Goal: Task Accomplishment & Management: Manage account settings

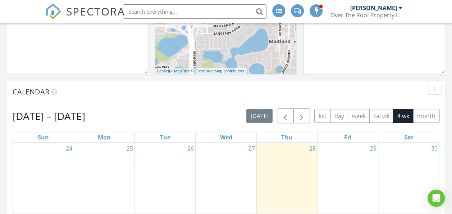
scroll to position [396, 0]
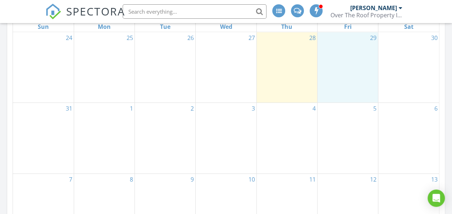
click at [348, 50] on div "29" at bounding box center [348, 67] width 60 height 70
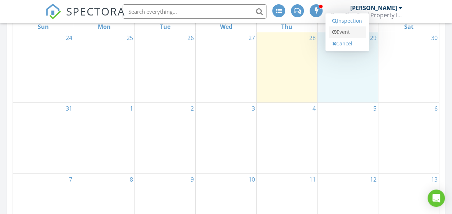
click at [345, 33] on link "Event" at bounding box center [347, 32] width 37 height 12
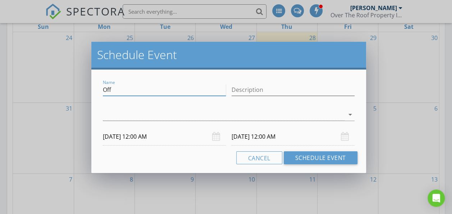
drag, startPoint x: 115, startPoint y: 89, endPoint x: 92, endPoint y: 90, distance: 23.1
click at [92, 90] on div "Name Off Description arrow_drop_down 08/29/2025 12:00 AM 08/30/2025 12:00 AM Ca…" at bounding box center [228, 120] width 275 height 103
type input "1586 Yankee Clipper Run The Villages, FLorida 32162"
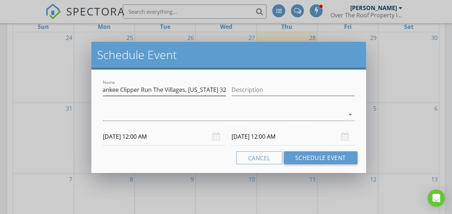
scroll to position [0, 0]
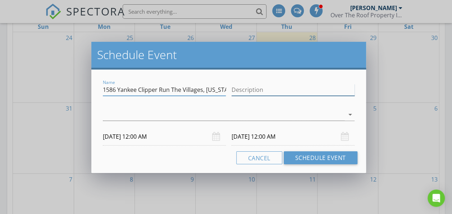
click at [246, 91] on input "Description" at bounding box center [293, 90] width 123 height 12
click at [240, 92] on input "All=State Inspection" at bounding box center [293, 90] width 123 height 12
click at [242, 91] on input "All=State Inspection" at bounding box center [293, 90] width 123 height 12
type input "All=State Inspection"
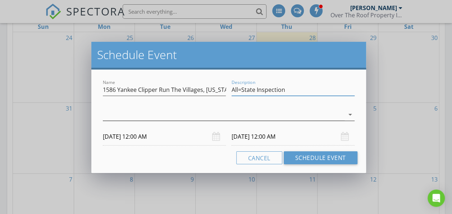
click at [243, 112] on div at bounding box center [223, 115] width 241 height 12
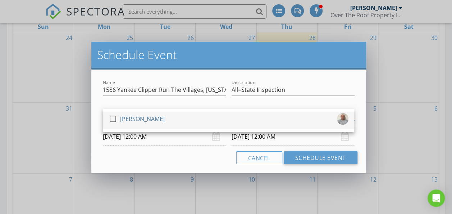
click at [135, 119] on div "[PERSON_NAME]" at bounding box center [142, 119] width 45 height 12
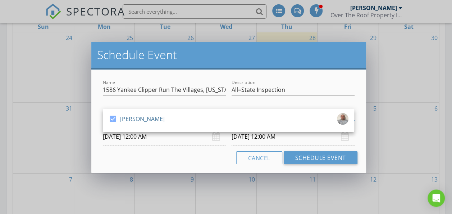
click at [215, 138] on div "08/29/2025 12:00 AM" at bounding box center [164, 137] width 123 height 18
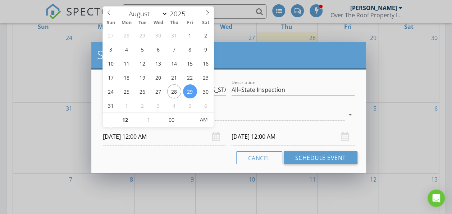
click at [162, 139] on input "08/29/2025 12:00 AM" at bounding box center [164, 137] width 123 height 18
type input "11"
type input "08/29/2025 11:00 PM"
click at [144, 124] on span at bounding box center [145, 123] width 5 height 7
type input "10"
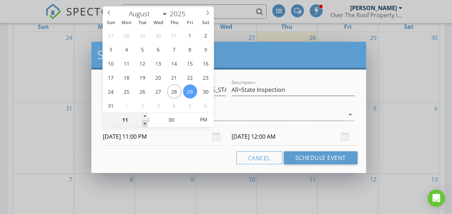
type input "08/29/2025 10:00 PM"
click at [144, 124] on span at bounding box center [145, 123] width 5 height 7
type input "08/30/2025 10:00 PM"
type input "09"
type input "08/29/2025 9:00 PM"
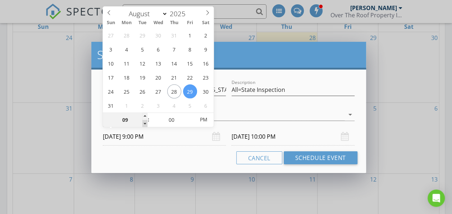
click at [144, 124] on span at bounding box center [145, 123] width 5 height 7
type input "08/30/2025 9:00 PM"
type input "08/29/2025 9:00 AM"
click at [200, 124] on span "PM" at bounding box center [204, 119] width 20 height 14
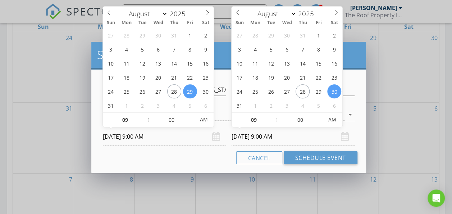
click at [241, 137] on input "08/30/2025 9:00 AM" at bounding box center [293, 137] width 123 height 18
type input "08/29/2025 9:00 AM"
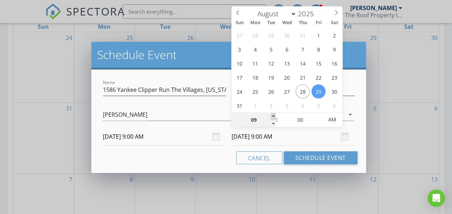
type input "10"
type input "08/29/2025 10:00 AM"
click at [273, 115] on span at bounding box center [273, 116] width 5 height 7
type input "05"
type input "08/29/2025 10:05 AM"
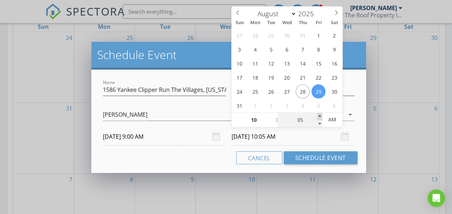
click at [320, 114] on span at bounding box center [319, 116] width 5 height 7
type input "10"
type input "08/29/2025 10:10 AM"
click at [320, 114] on span at bounding box center [319, 116] width 5 height 7
type input "15"
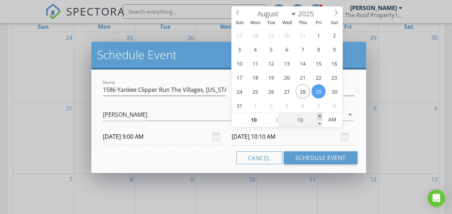
type input "08/29/2025 10:15 AM"
click at [320, 114] on span at bounding box center [319, 116] width 5 height 7
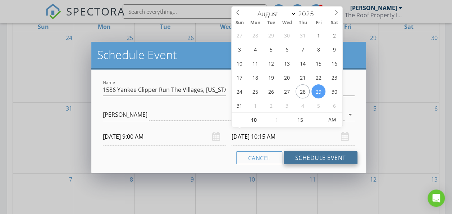
click at [325, 153] on button "Schedule Event" at bounding box center [321, 157] width 74 height 13
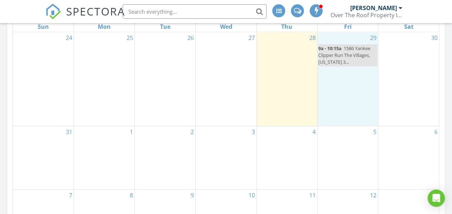
click at [328, 73] on div "29 9a - 10:15a 1586 Yankee Clipper Run The Villages, FLorida 3..." at bounding box center [348, 79] width 60 height 94
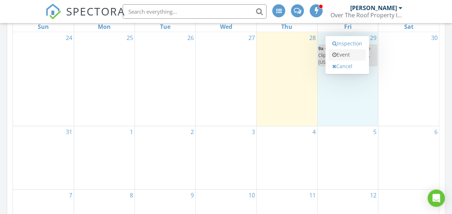
click at [345, 52] on link "Event" at bounding box center [347, 55] width 37 height 12
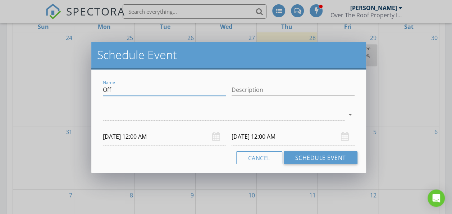
drag, startPoint x: 132, startPoint y: 91, endPoint x: 8, endPoint y: 91, distance: 123.8
click at [8, 91] on div "Schedule Event Name Off Description arrow_drop_down 08/29/2025 12:00 AM 08/30/2…" at bounding box center [226, 107] width 452 height 214
type input "1778"
click at [254, 160] on button "Cancel" at bounding box center [259, 157] width 46 height 13
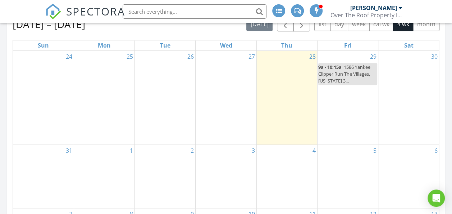
scroll to position [360, 0]
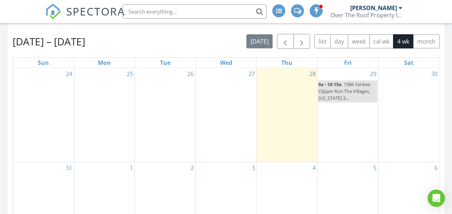
click at [330, 110] on div "29 9a - 10:15a 1586 Yankee Clipper Run The Villages, FLorida 3..." at bounding box center [348, 115] width 60 height 94
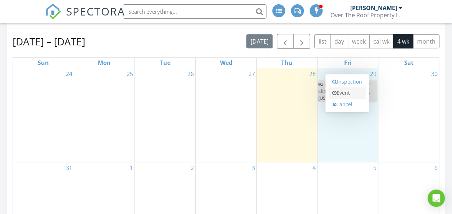
click at [343, 92] on link "Event" at bounding box center [347, 93] width 37 height 12
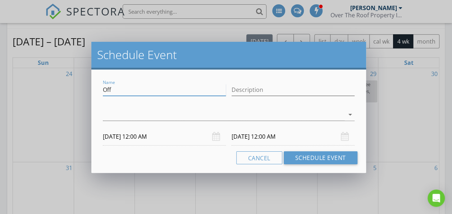
drag, startPoint x: 120, startPoint y: 89, endPoint x: 93, endPoint y: 93, distance: 27.3
click at [94, 93] on div "Name Off Description arrow_drop_down 08/29/2025 12:00 AM 08/30/2025 12:00 AM Ca…" at bounding box center [228, 120] width 275 height 103
type input "1778 Yankee Clipper Run The Villages, Florida 32162"
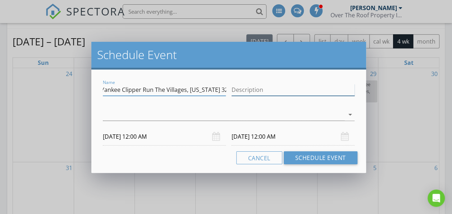
scroll to position [0, 0]
click at [250, 87] on input "Description" at bounding box center [293, 90] width 123 height 12
type input "State Farm"
click at [160, 140] on input "08/29/2025 12:00 AM" at bounding box center [164, 137] width 123 height 18
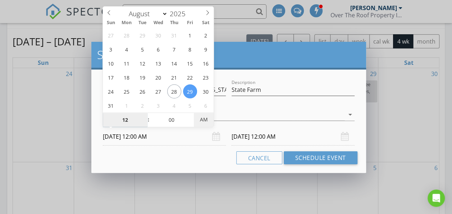
type input "08/29/2025 12:00 PM"
type input "08/30/2025 12:00 PM"
click at [210, 120] on span "PM" at bounding box center [204, 119] width 20 height 14
type input "11"
type input "08/29/2025 11:00 AM"
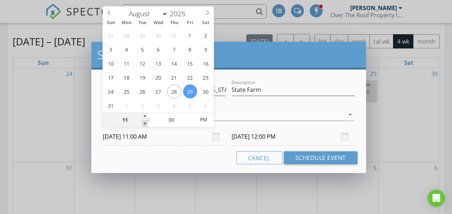
click at [145, 125] on span at bounding box center [145, 123] width 5 height 7
click at [297, 137] on input "08/30/2025 11:00 AM" at bounding box center [293, 137] width 123 height 18
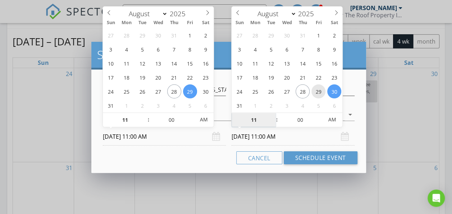
type input "08/29/2025 11:00 AM"
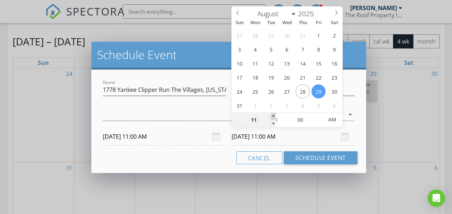
type input "12"
click at [276, 114] on span at bounding box center [273, 116] width 5 height 7
click at [334, 118] on span "AM" at bounding box center [332, 119] width 20 height 14
type input "08/29/2025 12:00 PM"
click at [334, 119] on span "AM" at bounding box center [332, 119] width 20 height 14
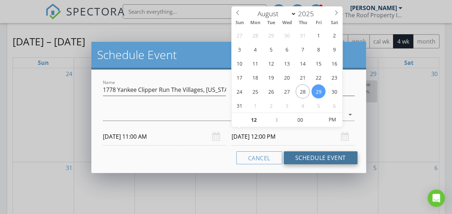
click at [312, 154] on button "Schedule Event" at bounding box center [321, 157] width 74 height 13
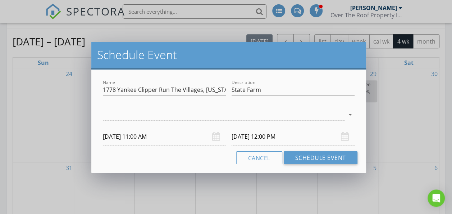
click at [171, 113] on div at bounding box center [223, 115] width 241 height 12
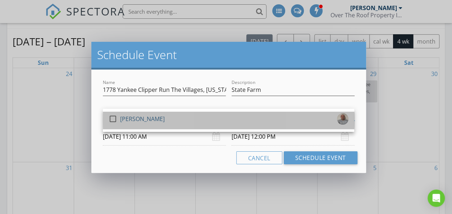
click at [125, 118] on div "[PERSON_NAME]" at bounding box center [142, 119] width 45 height 12
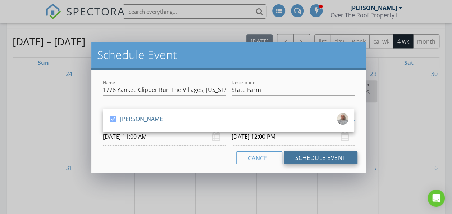
click at [319, 156] on button "Schedule Event" at bounding box center [321, 157] width 74 height 13
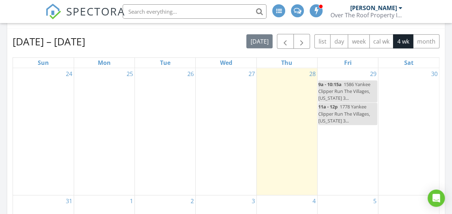
click at [349, 91] on span "1586 Yankee Clipper Run The Villages, FLorida 3..." at bounding box center [344, 91] width 52 height 20
select select "7"
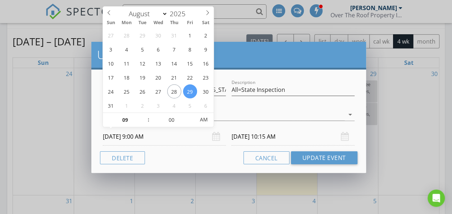
click at [184, 133] on input "08/29/2025 9:00 AM" at bounding box center [164, 137] width 123 height 18
type input "10"
type input "08/29/2025 10:00 AM"
click at [144, 116] on span at bounding box center [145, 116] width 5 height 7
type input "11"
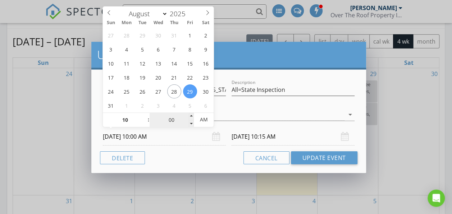
type input "08/29/2025 11:15 AM"
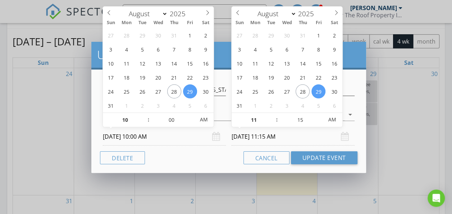
click at [297, 138] on input "08/29/2025 11:15 AM" at bounding box center [293, 137] width 123 height 18
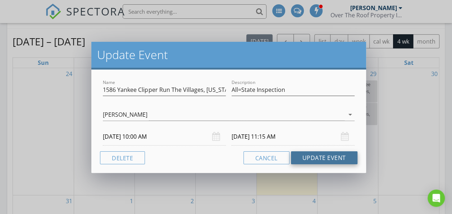
click at [314, 154] on button "Update Event" at bounding box center [324, 157] width 67 height 13
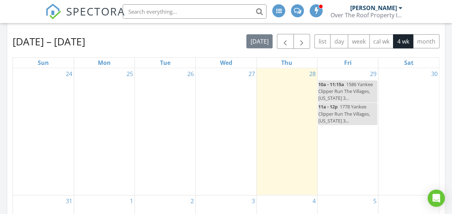
click at [340, 112] on span "1778 Yankee Clipper Run The Villages, Florida 3..." at bounding box center [344, 113] width 52 height 20
select select "7"
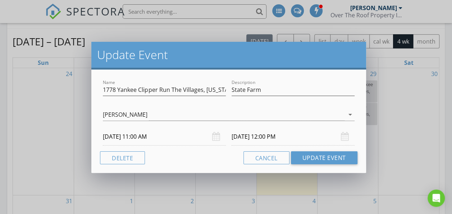
click at [149, 141] on input "08/29/2025 11:00 AM" at bounding box center [164, 137] width 123 height 18
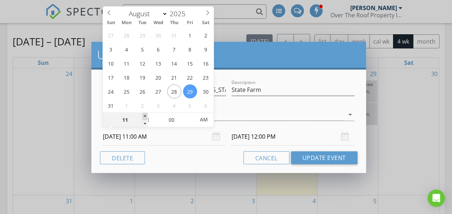
type input "12"
type input "08/29/2025 12:00 PM"
click at [145, 115] on span at bounding box center [145, 116] width 5 height 7
type input "08/29/2025 1:00 PM"
type input "11"
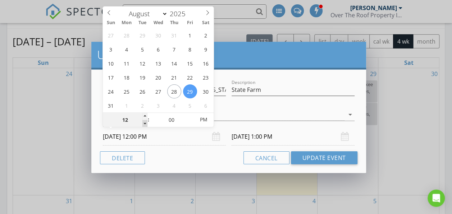
type input "08/29/2025 11:00 AM"
click at [145, 123] on span at bounding box center [145, 123] width 5 height 7
type input "08/29/2025 12:00 PM"
type input "05"
type input "08/29/2025 11:05 AM"
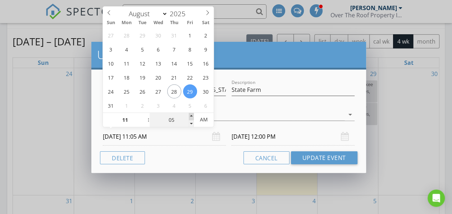
click at [191, 115] on span at bounding box center [191, 116] width 5 height 7
type input "10"
type input "08/29/2025 11:10 AM"
click at [191, 115] on span at bounding box center [191, 116] width 5 height 7
type input "08/29/2025 12:10 PM"
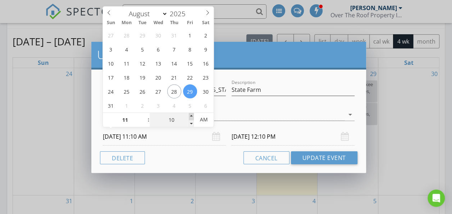
type input "15"
type input "08/29/2025 11:15 AM"
click at [191, 115] on span at bounding box center [191, 116] width 5 height 7
type input "08/29/2025 12:15 PM"
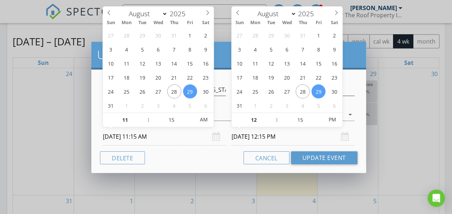
click at [302, 136] on input "08/29/2025 12:15 PM" at bounding box center [293, 137] width 123 height 18
type input "20"
type input "08/29/2025 12:20 PM"
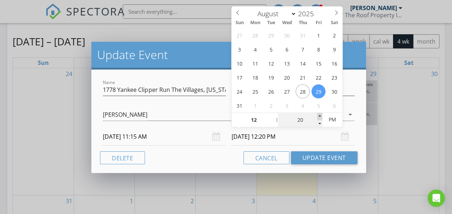
click at [319, 115] on span at bounding box center [319, 116] width 5 height 7
type input "25"
type input "08/29/2025 12:25 PM"
click at [319, 115] on span at bounding box center [319, 116] width 5 height 7
type input "30"
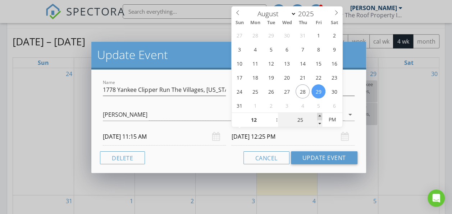
type input "08/29/2025 12:30 PM"
click at [319, 115] on span at bounding box center [319, 116] width 5 height 7
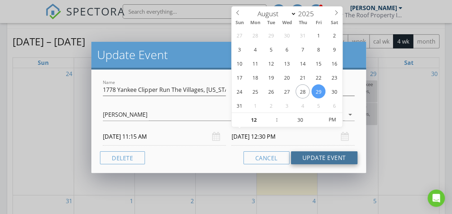
click at [323, 159] on button "Update Event" at bounding box center [324, 157] width 67 height 13
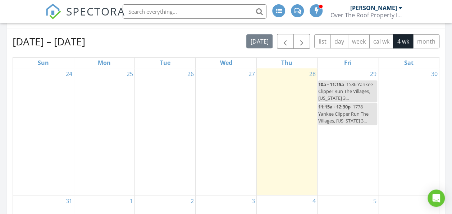
click at [315, 12] on span at bounding box center [316, 10] width 7 height 6
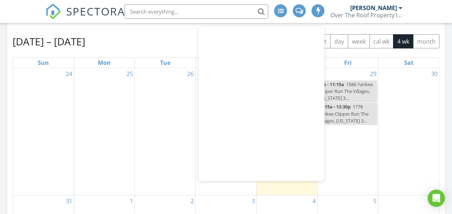
click at [316, 6] on div at bounding box center [318, 10] width 13 height 13
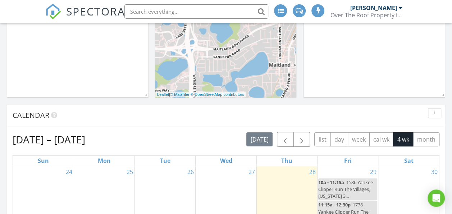
scroll to position [252, 0]
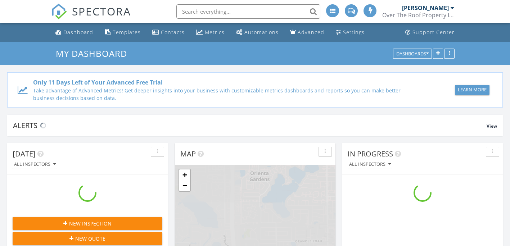
scroll to position [666, 521]
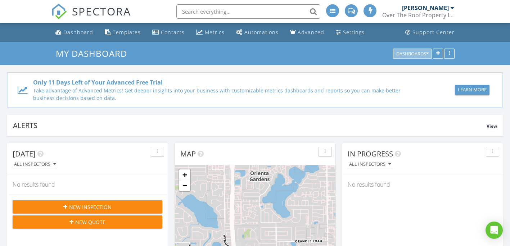
click at [411, 57] on button "Dashboards" at bounding box center [412, 54] width 39 height 10
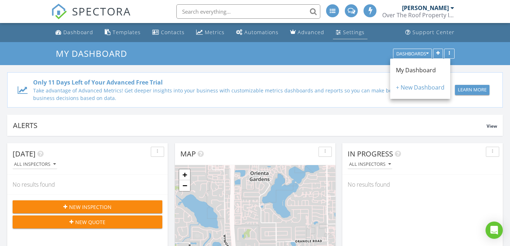
click at [348, 31] on div "Settings" at bounding box center [354, 32] width 22 height 7
click at [352, 34] on div "Settings" at bounding box center [354, 32] width 22 height 7
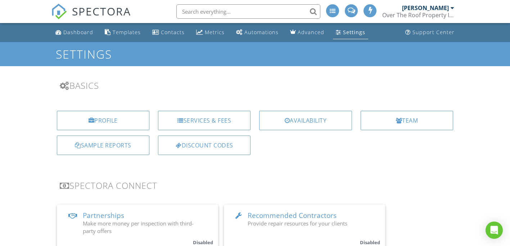
scroll to position [72, 0]
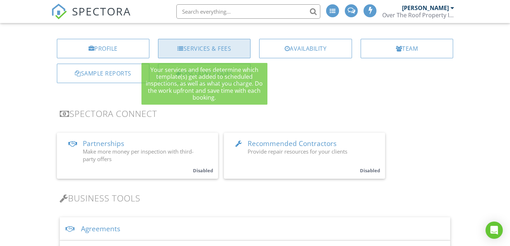
click at [214, 49] on div "Services & Fees" at bounding box center [204, 48] width 92 height 19
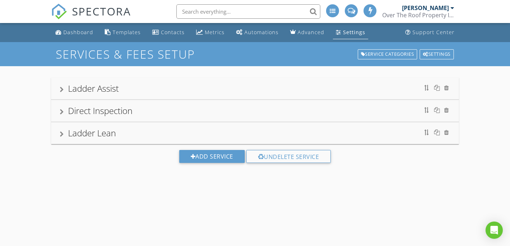
click at [235, 82] on div "Ladder Assist" at bounding box center [255, 88] width 391 height 13
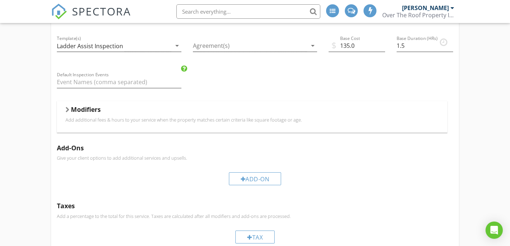
scroll to position [108, 0]
click at [241, 176] on div "Add-On" at bounding box center [255, 178] width 53 height 13
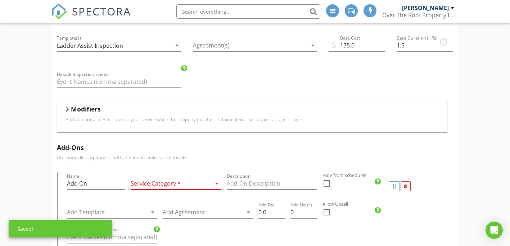
click at [150, 182] on div at bounding box center [171, 184] width 80 height 12
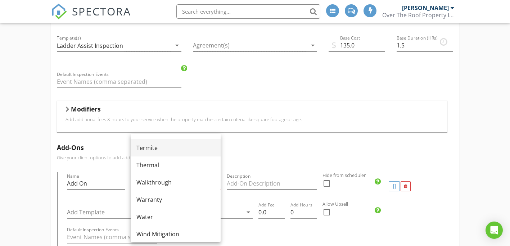
scroll to position [433, 0]
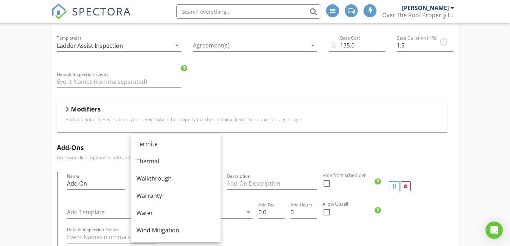
click at [393, 149] on h5 "Add-Ons" at bounding box center [255, 147] width 397 height 7
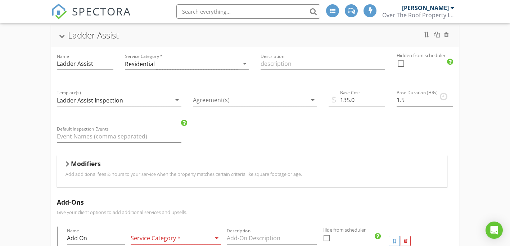
scroll to position [0, 0]
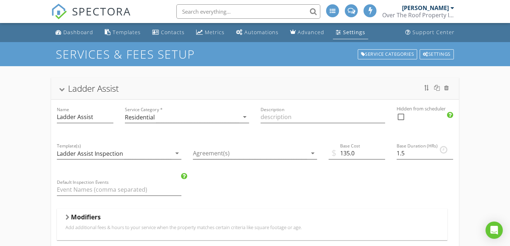
click at [333, 29] on link "Settings" at bounding box center [350, 32] width 35 height 13
click at [406, 55] on div "Service Categories" at bounding box center [388, 54] width 60 height 10
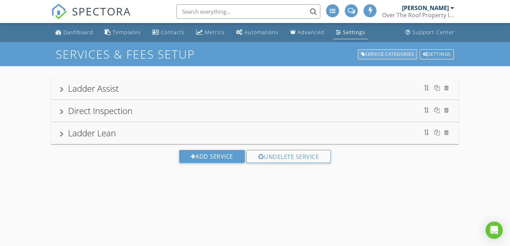
click at [381, 53] on div "Service Categories" at bounding box center [388, 54] width 60 height 10
click at [374, 53] on div "Service Categories" at bounding box center [388, 54] width 60 height 10
click at [152, 86] on div "Ladder Assist" at bounding box center [255, 88] width 391 height 13
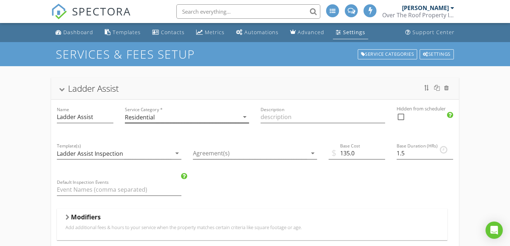
click at [226, 117] on div "Residential" at bounding box center [182, 117] width 114 height 12
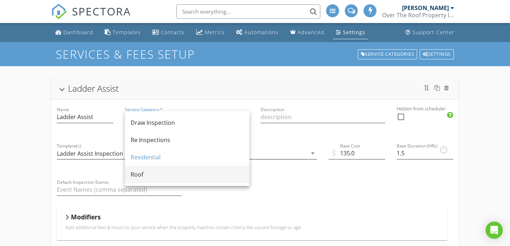
click at [147, 173] on div "Roof" at bounding box center [187, 174] width 113 height 9
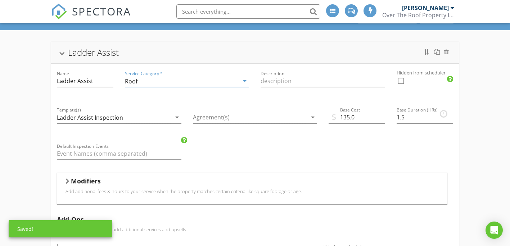
scroll to position [144, 0]
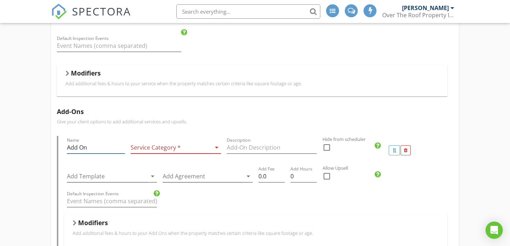
click at [113, 152] on input "Add On" at bounding box center [96, 148] width 58 height 12
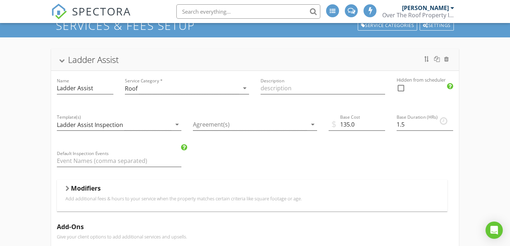
scroll to position [0, 0]
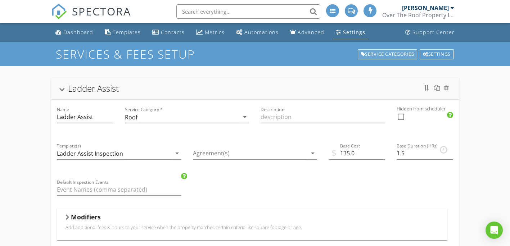
click at [406, 52] on div "Service Categories" at bounding box center [388, 54] width 60 height 10
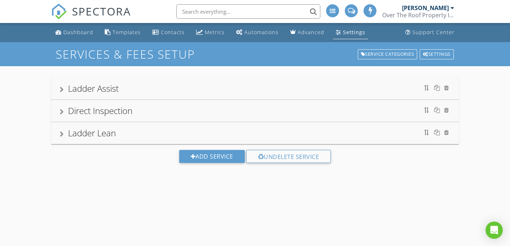
click at [179, 95] on div "Ladder Assist" at bounding box center [255, 88] width 391 height 13
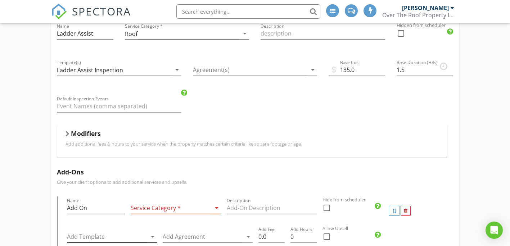
scroll to position [144, 0]
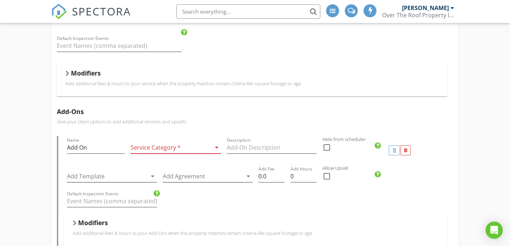
click at [186, 148] on div at bounding box center [171, 148] width 80 height 12
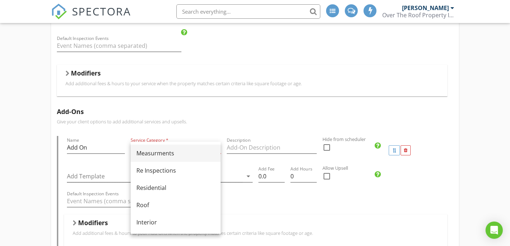
click at [159, 155] on div "Measurments" at bounding box center [175, 153] width 78 height 9
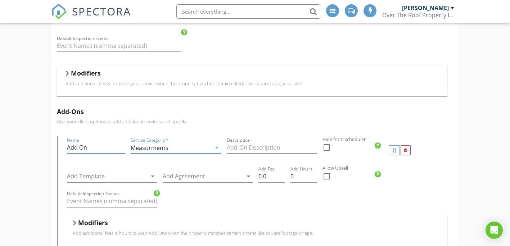
click at [101, 151] on input "Add On" at bounding box center [96, 148] width 58 height 12
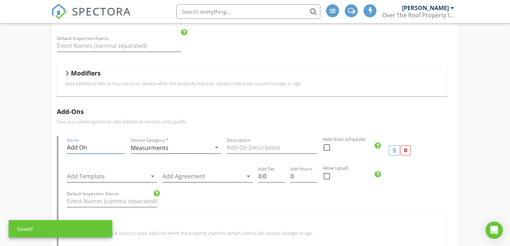
drag, startPoint x: 101, startPoint y: 151, endPoint x: 61, endPoint y: 153, distance: 40.4
click at [61, 153] on div "Name Add On Service Category * Measurments arrow_drop_down Description Hide fro…" at bounding box center [255, 191] width 397 height 110
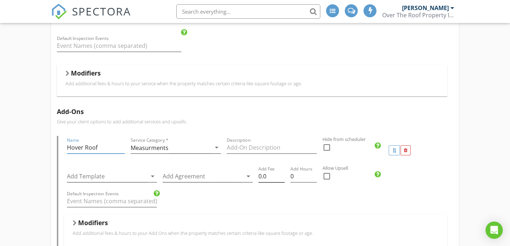
type input "Hover Roof"
drag, startPoint x: 271, startPoint y: 178, endPoint x: 248, endPoint y: 182, distance: 23.4
click at [248, 182] on div "Add Template arrow_drop_down Add Agreement arrow_drop_down Add Fee 0.0 Add Hour…" at bounding box center [256, 177] width 384 height 25
type input "30.00"
click at [327, 175] on div at bounding box center [327, 176] width 12 height 12
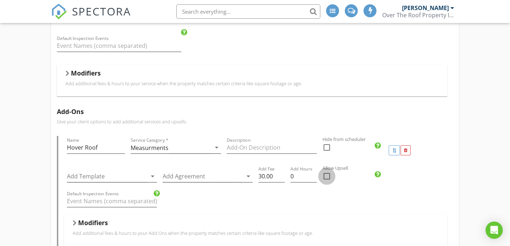
checkbox input "true"
drag, startPoint x: 303, startPoint y: 177, endPoint x: 292, endPoint y: 178, distance: 11.6
click at [292, 178] on input "0" at bounding box center [303, 177] width 26 height 12
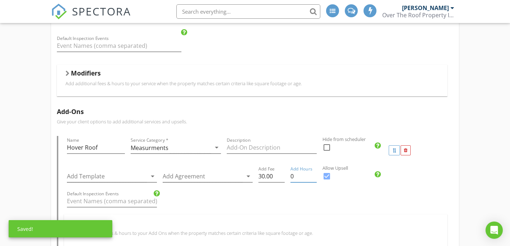
type input "0.25"
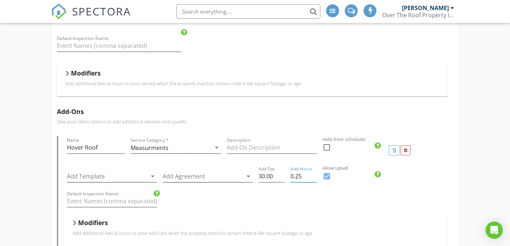
click at [454, 186] on div "Add-Ons Give your client options to add additional services and upsells. Name H…" at bounding box center [255, 194] width 408 height 185
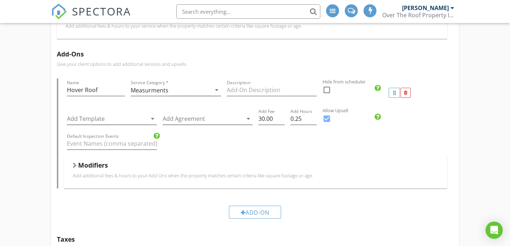
scroll to position [252, 0]
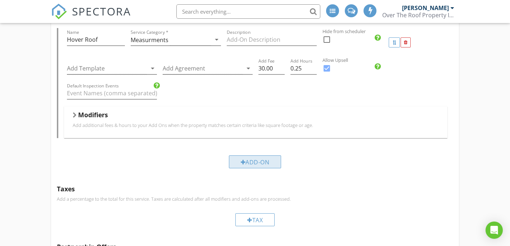
click at [265, 163] on div "Add-On" at bounding box center [255, 161] width 53 height 13
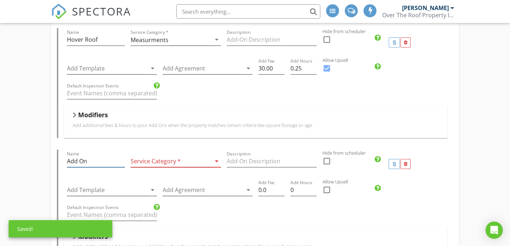
click at [87, 160] on input "Add On" at bounding box center [96, 161] width 58 height 12
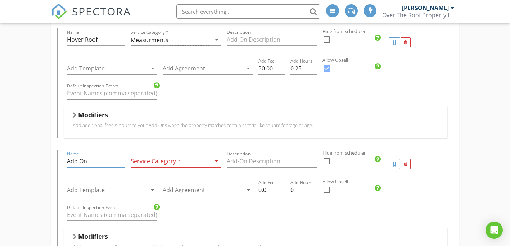
drag, startPoint x: 87, startPoint y: 160, endPoint x: 34, endPoint y: 156, distance: 53.4
click at [34, 156] on div "Ladder Assist Name Ladder Assist Service Category * Roof arrow_drop_down Descri…" at bounding box center [255, 149] width 510 height 671
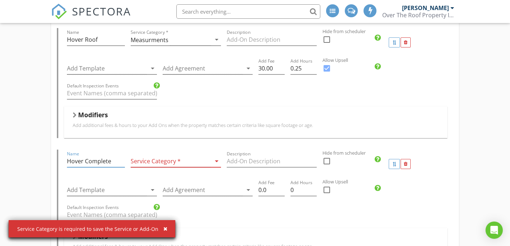
type input "Hover Complete"
click at [180, 161] on div at bounding box center [171, 161] width 80 height 12
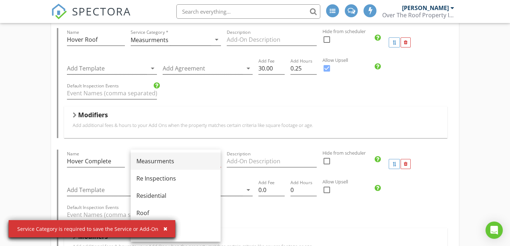
click at [168, 160] on div "Measurments" at bounding box center [175, 161] width 78 height 9
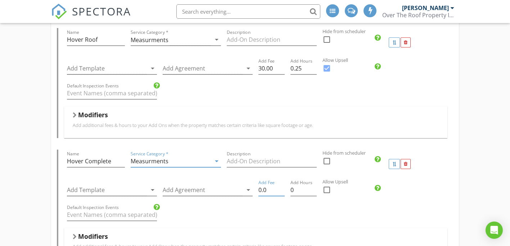
click at [271, 192] on input "0.0" at bounding box center [271, 190] width 26 height 12
click at [281, 189] on input "0.01" at bounding box center [271, 190] width 26 height 12
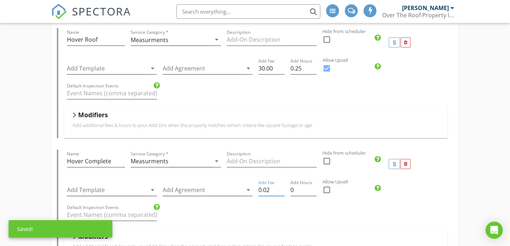
click at [281, 189] on input "0.02" at bounding box center [271, 190] width 26 height 12
click at [281, 192] on input "0.01" at bounding box center [271, 190] width 26 height 12
type input "0"
click at [281, 192] on input "0" at bounding box center [271, 190] width 26 height 12
click at [297, 191] on input "0" at bounding box center [303, 190] width 26 height 12
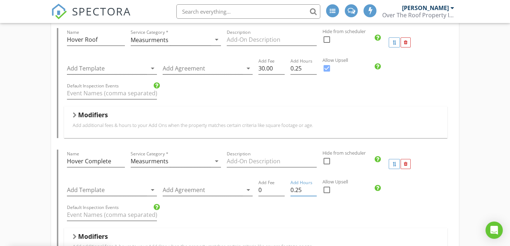
type input "0.25"
click at [313, 188] on input "0.25" at bounding box center [303, 190] width 26 height 12
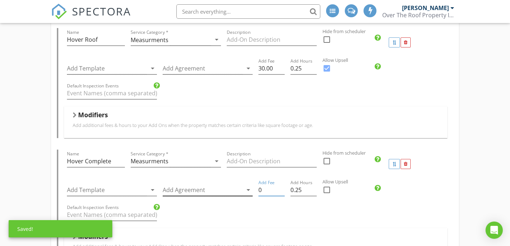
drag, startPoint x: 264, startPoint y: 187, endPoint x: 249, endPoint y: 186, distance: 14.4
click at [249, 186] on div "Add Template arrow_drop_down Add Agreement arrow_drop_down Add Fee 0 Add Hours …" at bounding box center [256, 190] width 384 height 25
type input "85.00"
click at [259, 162] on input "Description" at bounding box center [272, 161] width 90 height 12
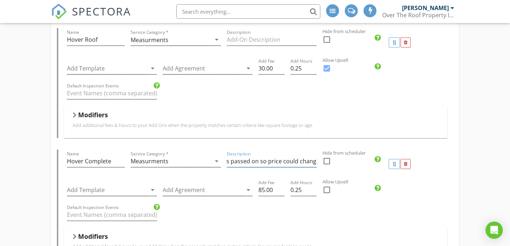
click at [254, 162] on input "Hover Complete done onsite for inspection. Cost is passed on so price could cha…" at bounding box center [272, 161] width 90 height 12
type input "Hover Complete done onsite for inspection. Cost is passed on so price could cha…"
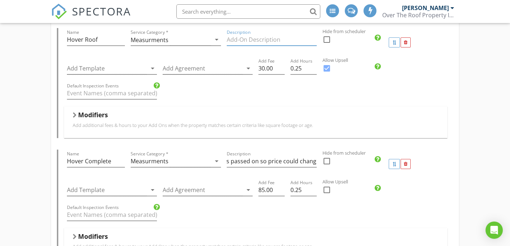
scroll to position [0, 0]
click at [271, 38] on input "Description" at bounding box center [272, 40] width 90 height 12
paste input "Hover Complete done onsite for inspection. Cost is passed on so price could cha…"
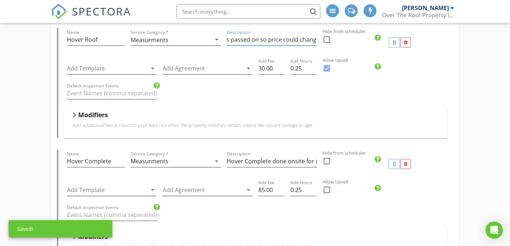
click at [256, 39] on input "Hover Complete done onsite for inspection. Cost is passed on so price could cha…" at bounding box center [272, 40] width 90 height 12
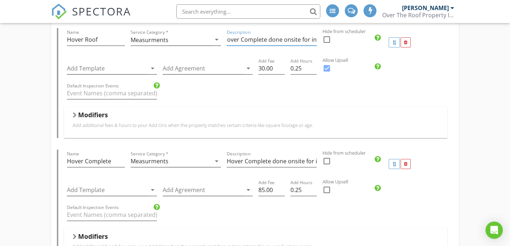
scroll to position [0, 0]
type input "Hover (Roof Only) done onsite for inspection. Cost is passed on so price could …"
click at [327, 191] on div at bounding box center [327, 190] width 12 height 12
checkbox input "true"
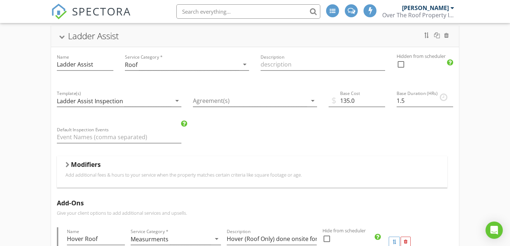
scroll to position [144, 0]
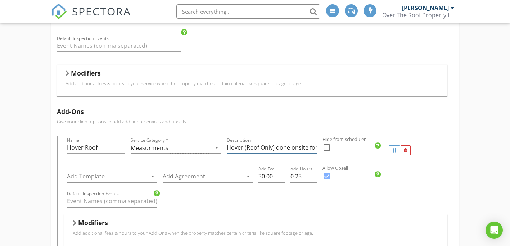
click at [266, 149] on input "Hover (Roof Only) done onsite for inspection. Cost is passed on so price could …" at bounding box center [272, 148] width 90 height 12
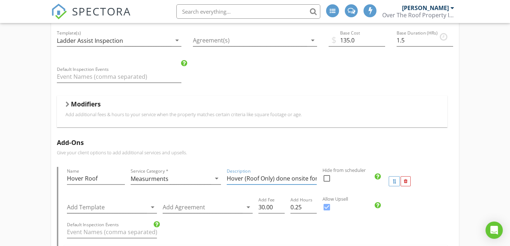
scroll to position [36, 0]
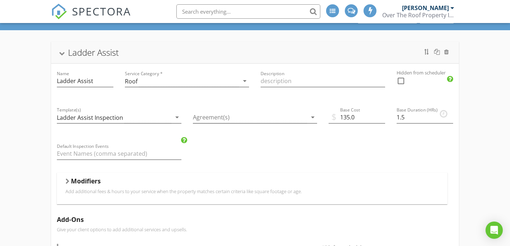
click at [70, 48] on div "Ladder Assist" at bounding box center [93, 52] width 51 height 12
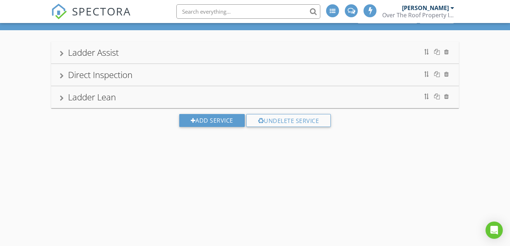
click at [65, 78] on div "Direct Inspection" at bounding box center [255, 74] width 391 height 13
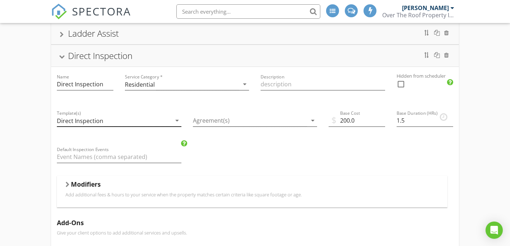
scroll to position [72, 0]
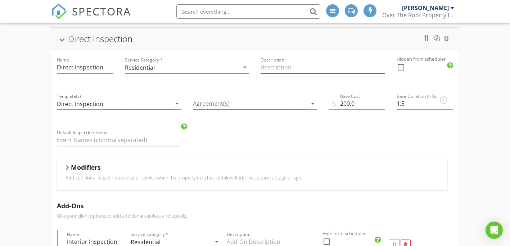
click at [279, 69] on input "Description" at bounding box center [323, 68] width 125 height 12
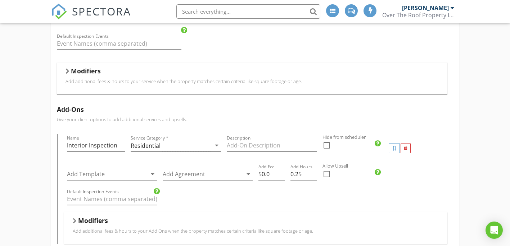
scroll to position [144, 0]
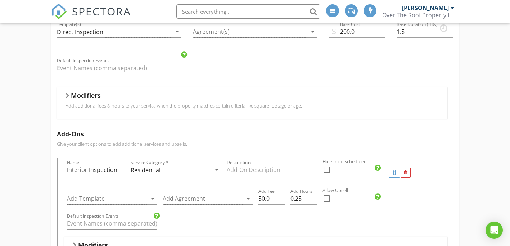
click at [200, 168] on div "Residential" at bounding box center [171, 170] width 80 height 12
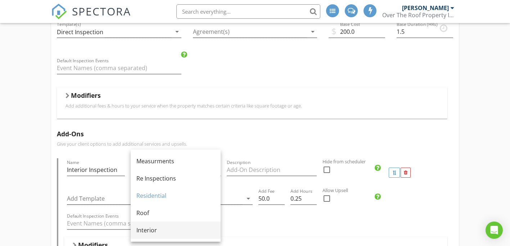
click at [158, 229] on div "Interior" at bounding box center [175, 230] width 78 height 9
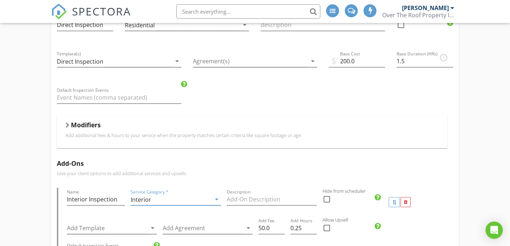
scroll to position [72, 0]
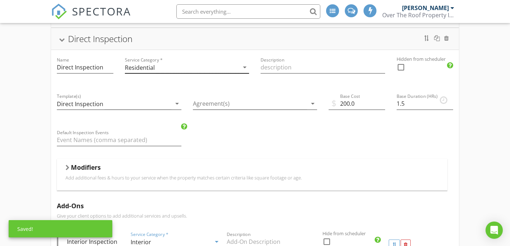
click at [199, 67] on div "Residential" at bounding box center [182, 68] width 114 height 12
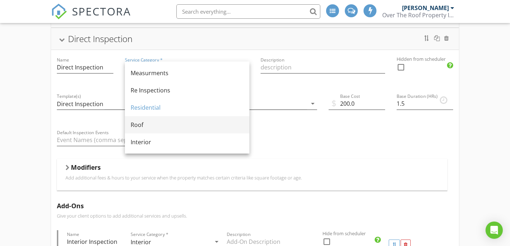
click at [161, 129] on div "Roof" at bounding box center [187, 125] width 113 height 9
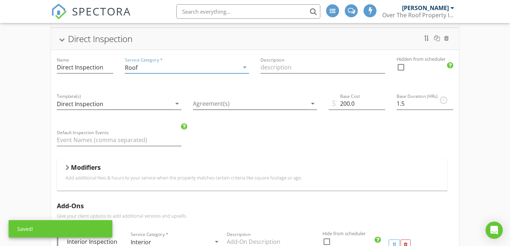
click at [185, 65] on div "Roof" at bounding box center [182, 68] width 114 height 12
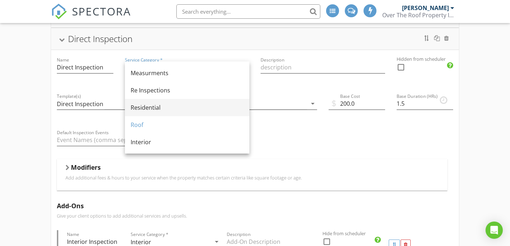
click at [151, 107] on div "Residential" at bounding box center [187, 107] width 113 height 9
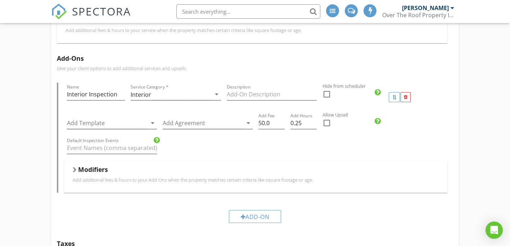
scroll to position [216, 0]
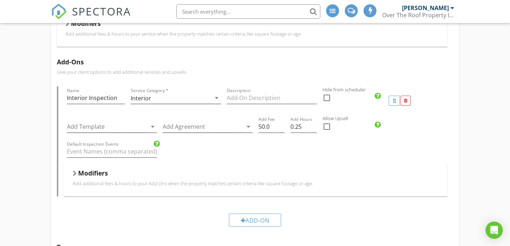
click at [328, 127] on div at bounding box center [327, 127] width 12 height 12
checkbox input "true"
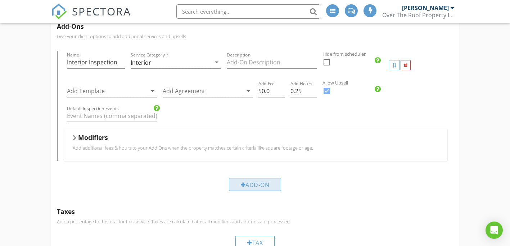
scroll to position [252, 0]
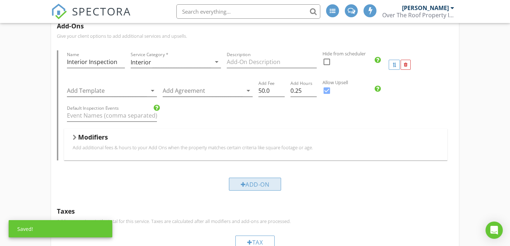
click at [255, 183] on div "Add-On" at bounding box center [255, 184] width 53 height 13
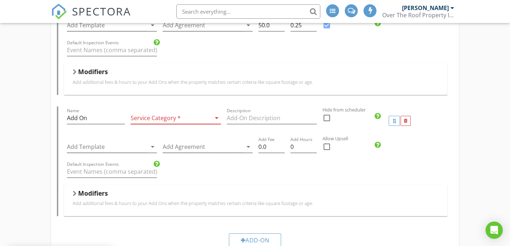
scroll to position [324, 0]
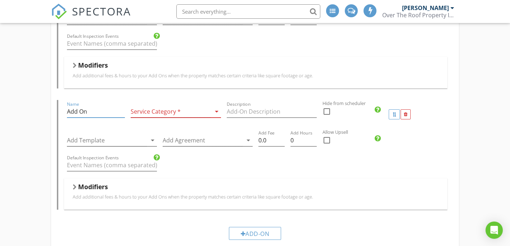
click at [95, 110] on input "Add On" at bounding box center [96, 112] width 58 height 12
click at [136, 110] on div at bounding box center [171, 112] width 80 height 12
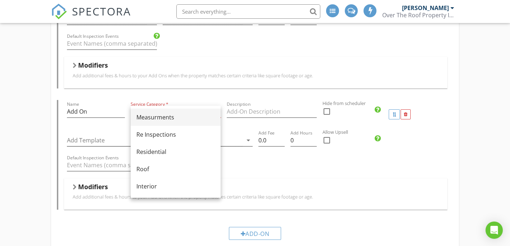
click at [165, 121] on div "Measurments" at bounding box center [175, 117] width 78 height 9
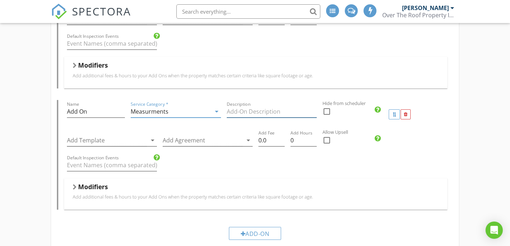
click at [235, 106] on input "Description" at bounding box center [272, 112] width 90 height 12
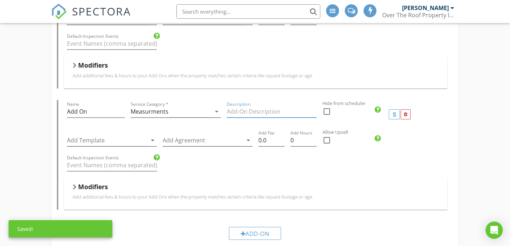
paste input "Hover (Roof Only) done onsite for inspection. Cost is passed on so price could …"
type input "Hover (Roof Only) done onsite for inspection. Cost is passed on so price could …"
drag, startPoint x: 273, startPoint y: 140, endPoint x: 245, endPoint y: 143, distance: 27.9
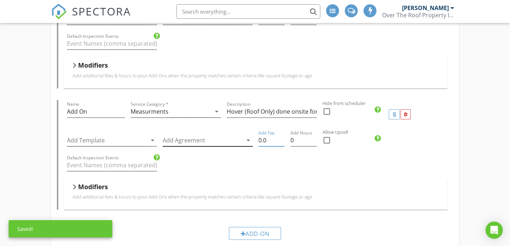
click at [245, 143] on div "Add Template arrow_drop_down Add Agreement arrow_drop_down Add Fee 0.0 Add Hour…" at bounding box center [256, 141] width 384 height 25
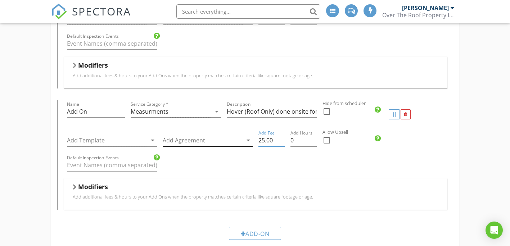
type input "25.00"
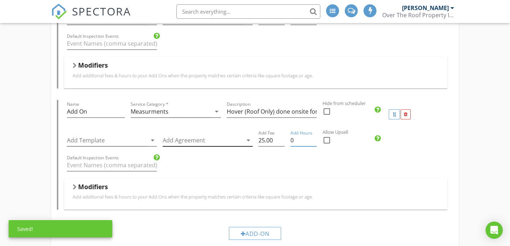
type input "0.25"
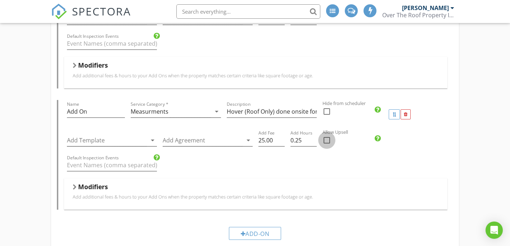
click at [325, 142] on div at bounding box center [327, 140] width 12 height 12
checkbox input "true"
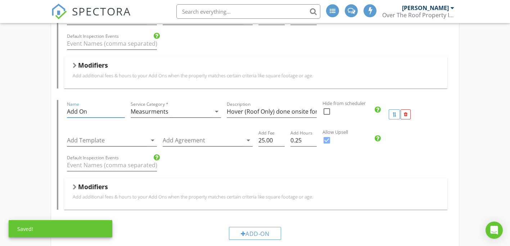
drag, startPoint x: 96, startPoint y: 115, endPoint x: 42, endPoint y: 114, distance: 54.3
click at [42, 114] on div "Ladder Assist Name Ladder Assist Service Category * Roof arrow_drop_down Descri…" at bounding box center [255, 77] width 510 height 671
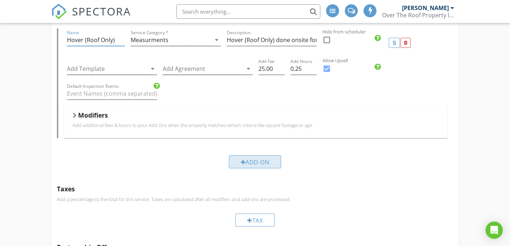
scroll to position [396, 0]
type input "Hover (Roof Only)"
click at [237, 160] on div "Add-On" at bounding box center [255, 161] width 53 height 13
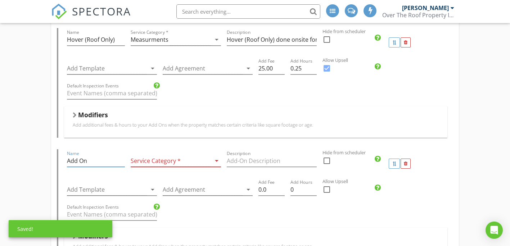
click at [100, 162] on input "Add On" at bounding box center [96, 161] width 58 height 12
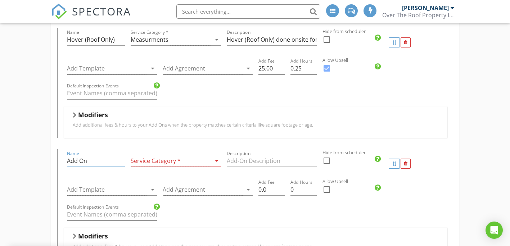
drag, startPoint x: 100, startPoint y: 162, endPoint x: 50, endPoint y: 152, distance: 50.7
click at [50, 152] on div "Ladder Assist Name Ladder Assist Service Category * Roof arrow_drop_down Descri…" at bounding box center [255, 66] width 510 height 792
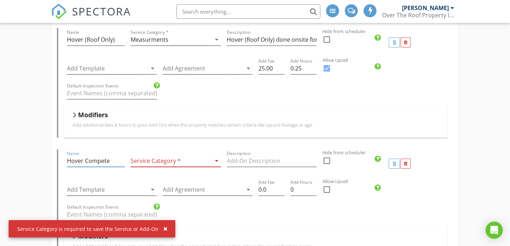
click at [100, 162] on input "Hover Compete" at bounding box center [96, 161] width 58 height 12
type input "Hover Complete"
click at [175, 167] on div "Service Category * arrow_drop_down" at bounding box center [176, 161] width 90 height 12
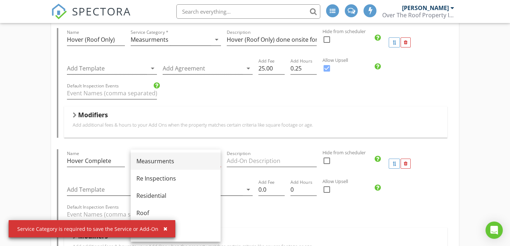
click at [175, 160] on div "Measurments" at bounding box center [175, 161] width 78 height 9
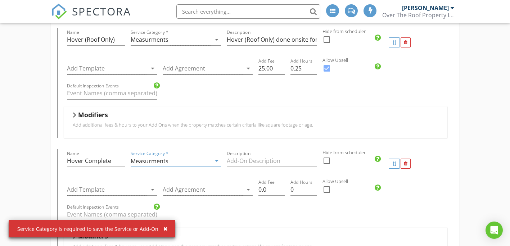
click at [175, 160] on div "Measurments" at bounding box center [171, 161] width 80 height 12
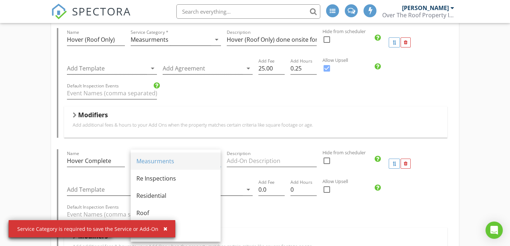
click at [175, 160] on div "Measurments" at bounding box center [175, 161] width 78 height 9
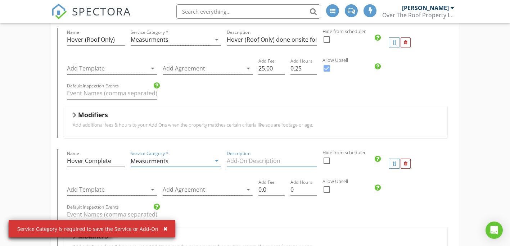
click at [238, 160] on input "Description" at bounding box center [272, 161] width 90 height 12
paste input "Hover (Roof Only) done onsite for inspection. Cost is passed on so price could …"
click at [239, 161] on input "Hover (Roof Only) done onsite for inspection. Cost is passed on so price could …" at bounding box center [272, 161] width 90 height 12
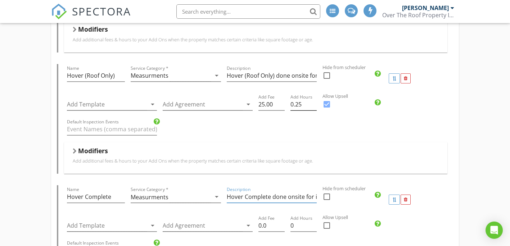
scroll to position [360, 0]
type input "Hover Complete done onsite for inspection. Cost is passed on so price could cha…"
drag, startPoint x: 276, startPoint y: 101, endPoint x: 247, endPoint y: 103, distance: 28.9
click at [247, 103] on div "Add Template arrow_drop_down Add Agreement arrow_drop_down Add Fee 25.00 Add Ho…" at bounding box center [256, 105] width 384 height 25
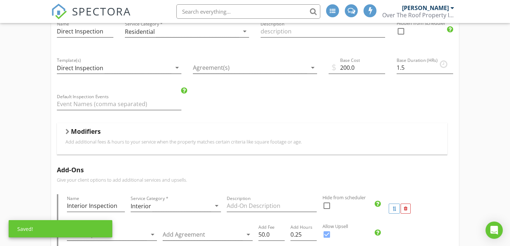
scroll to position [0, 0]
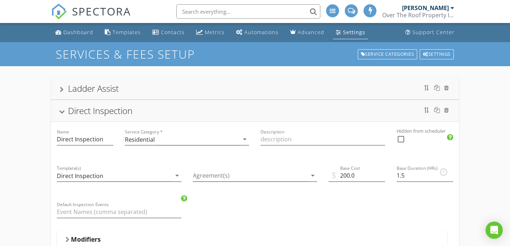
type input "0"
click at [173, 91] on div "Ladder Assist" at bounding box center [255, 88] width 391 height 13
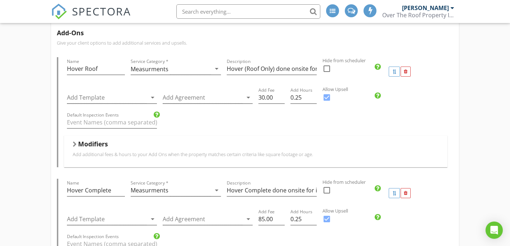
scroll to position [216, 0]
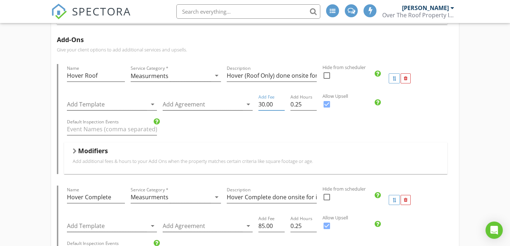
drag, startPoint x: 273, startPoint y: 104, endPoint x: 258, endPoint y: 108, distance: 15.8
click at [258, 108] on div "Add Fee 30.00" at bounding box center [271, 105] width 32 height 25
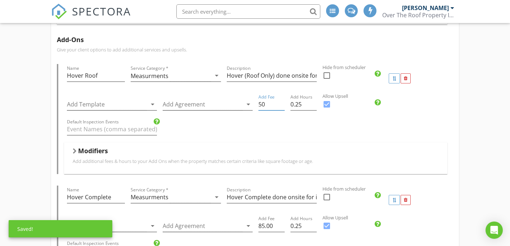
type input "5"
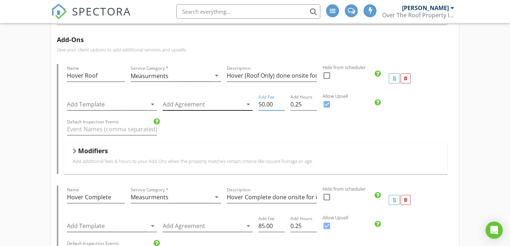
drag, startPoint x: 275, startPoint y: 107, endPoint x: 230, endPoint y: 103, distance: 45.2
click at [230, 103] on div "Add Template arrow_drop_down Add Agreement arrow_drop_down Add Fee 50.00 Add Ho…" at bounding box center [256, 105] width 384 height 25
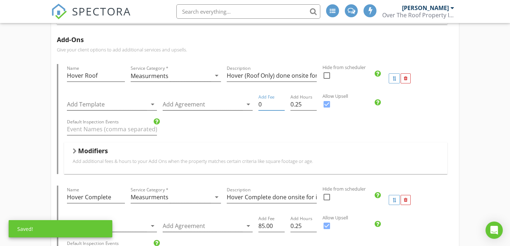
type input "0"
click at [451, 113] on div "Name Hover Roof Service Category * Measurments arrow_drop_down Description Hove…" at bounding box center [255, 119] width 397 height 110
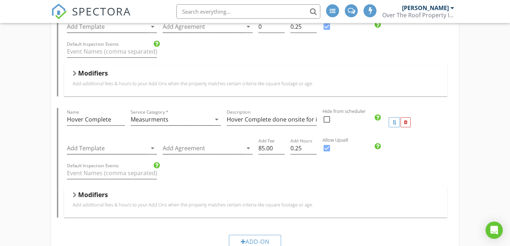
scroll to position [324, 0]
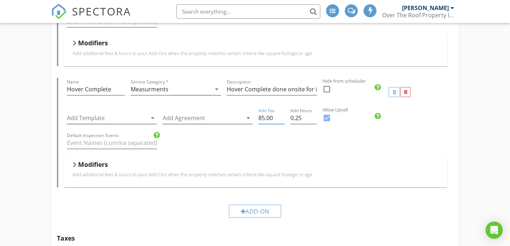
drag, startPoint x: 273, startPoint y: 119, endPoint x: 255, endPoint y: 121, distance: 17.3
click at [255, 121] on div "Add Fee 85.00" at bounding box center [271, 119] width 32 height 25
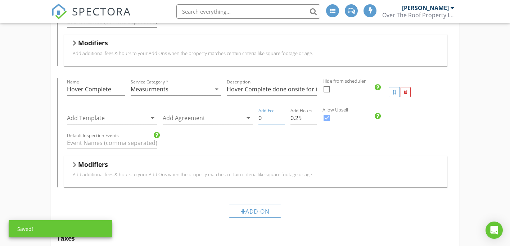
type input "0"
click at [454, 128] on div "Add-Ons Give your client options to add additional services and upsells. Name H…" at bounding box center [255, 75] width 408 height 307
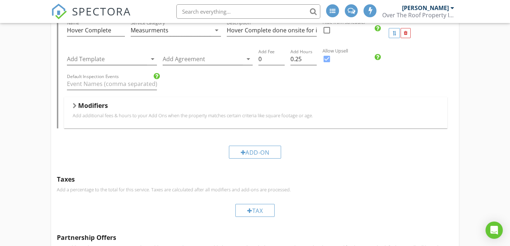
scroll to position [491, 0]
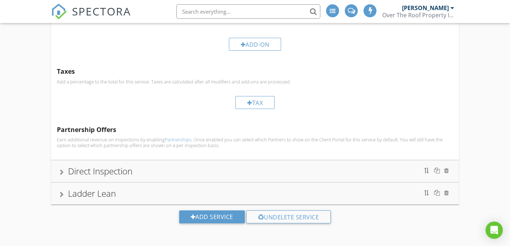
click at [272, 173] on div "Direct Inspection" at bounding box center [255, 171] width 391 height 13
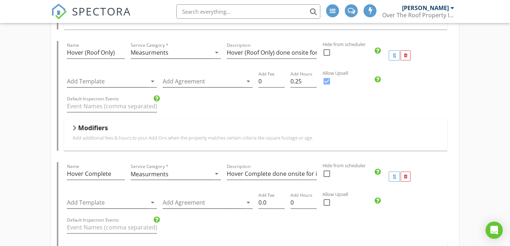
scroll to position [382, 0]
click at [304, 205] on input "0" at bounding box center [303, 204] width 26 height 12
type input "0.25"
click at [313, 200] on input "0.25" at bounding box center [303, 204] width 26 height 12
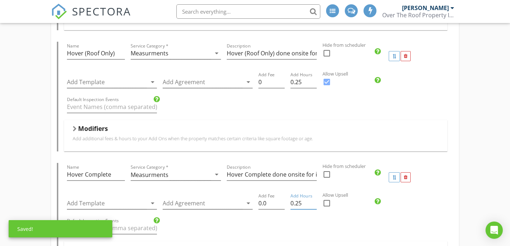
click at [328, 200] on div at bounding box center [327, 203] width 12 height 12
checkbox input "true"
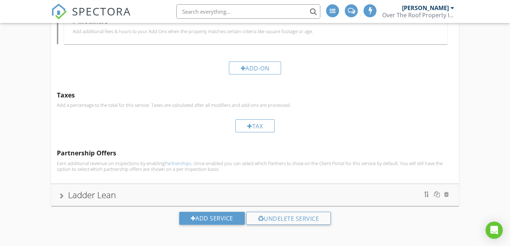
scroll to position [612, 0]
click at [383, 189] on div "Ladder Lean" at bounding box center [255, 193] width 391 height 13
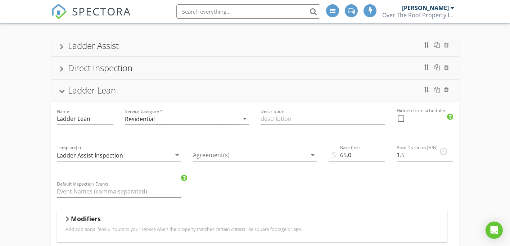
scroll to position [42, 0]
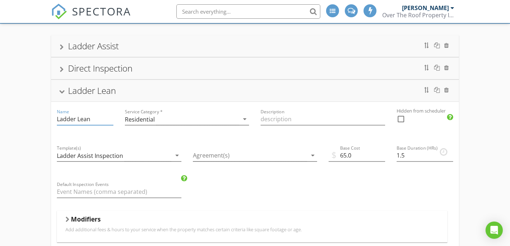
drag, startPoint x: 94, startPoint y: 120, endPoint x: 35, endPoint y: 119, distance: 59.8
click at [35, 119] on div "Ladder Assist Name Ladder Assist Service Category * Roof arrow_drop_down Descri…" at bounding box center [255, 235] width 510 height 422
type input "T"
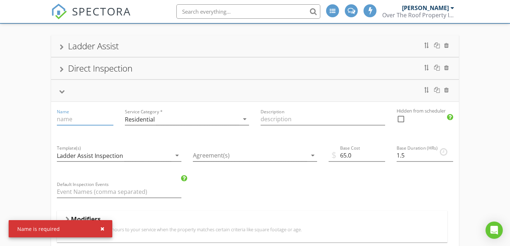
type input "T"
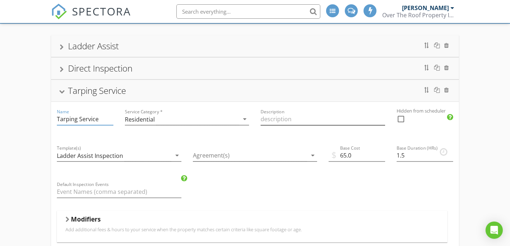
type input "Tarping Service"
click at [292, 120] on input "Description" at bounding box center [323, 119] width 125 height 12
click at [164, 155] on div "Ladder Assist Inspection" at bounding box center [114, 156] width 114 height 12
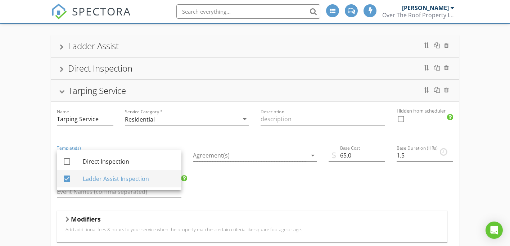
click at [68, 178] on div at bounding box center [67, 179] width 12 height 12
checkbox input "false"
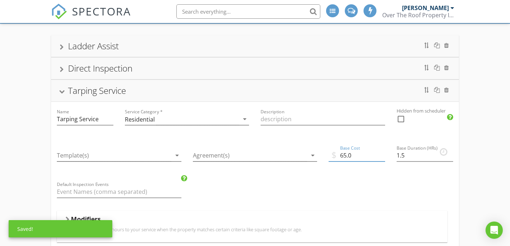
drag, startPoint x: 359, startPoint y: 155, endPoint x: 327, endPoint y: 159, distance: 32.6
click at [327, 159] on div "$ Base Cost 65.0" at bounding box center [357, 156] width 68 height 36
type input "100.00"
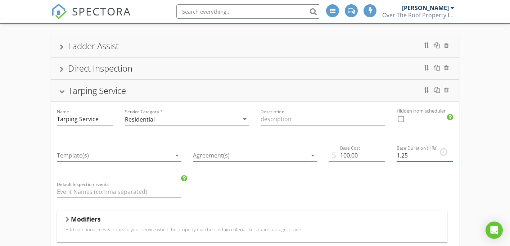
click at [451, 159] on input "1.25" at bounding box center [425, 156] width 56 height 12
click at [451, 159] on input "1" at bounding box center [425, 156] width 56 height 12
click at [451, 159] on input "0.75" at bounding box center [425, 156] width 56 height 12
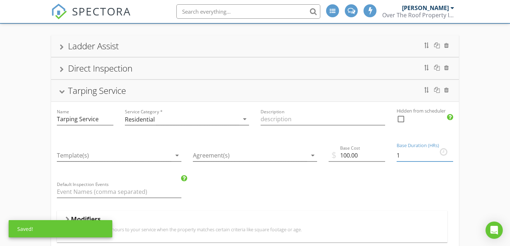
type input "1"
click at [451, 153] on input "1" at bounding box center [425, 156] width 56 height 12
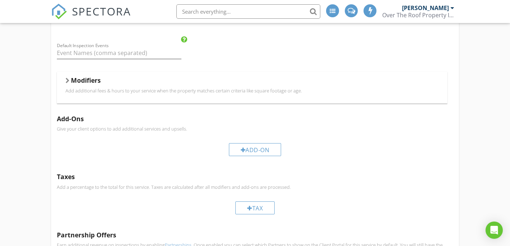
scroll to position [186, 0]
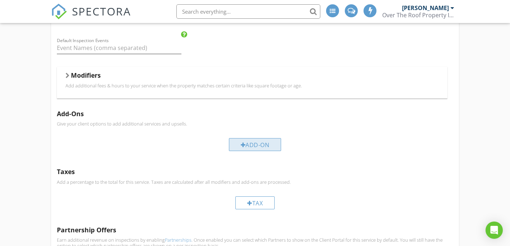
click at [257, 148] on div "Add-On" at bounding box center [255, 144] width 53 height 13
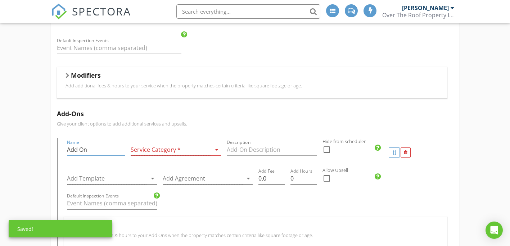
click at [96, 153] on input "Add On" at bounding box center [96, 150] width 58 height 12
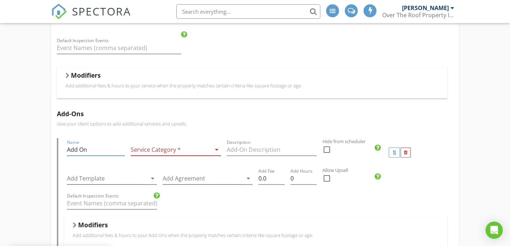
drag, startPoint x: 96, startPoint y: 153, endPoint x: 50, endPoint y: 154, distance: 46.1
click at [50, 154] on div "Ladder Assist Name Ladder Assist Service Category * Roof arrow_drop_down Descri…" at bounding box center [255, 154] width 510 height 549
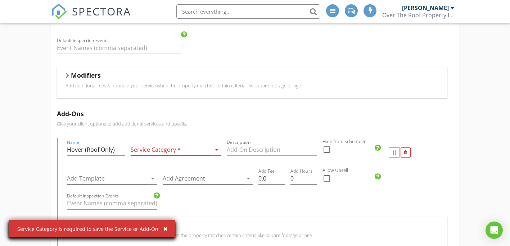
type input "Hover (Roof Only)"
click at [136, 146] on div at bounding box center [171, 150] width 80 height 12
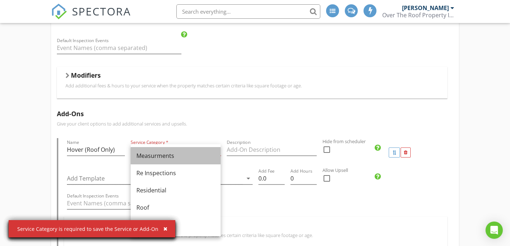
click at [166, 152] on div "Measurments" at bounding box center [175, 155] width 78 height 9
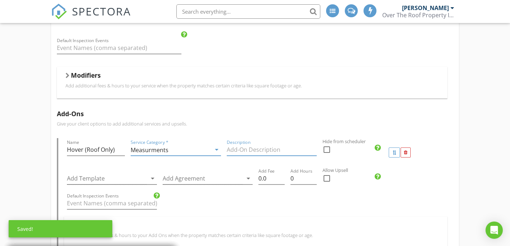
click at [243, 147] on input "Description" at bounding box center [272, 150] width 90 height 12
paste input "Hover (Roof Only) done onsite for inspection. Cost is passed on so price could …"
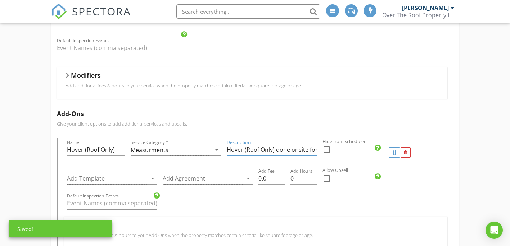
scroll to position [0, 141]
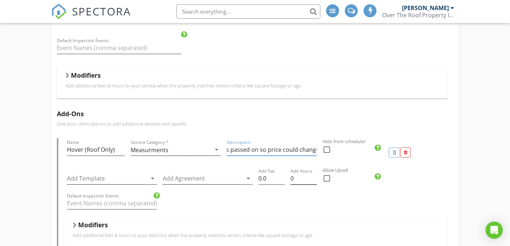
type input "Hover (Roof Only) done onsite for inspection. Cost is passed on so price could …"
type input "0.25"
click at [311, 176] on input "0.25" at bounding box center [303, 179] width 26 height 12
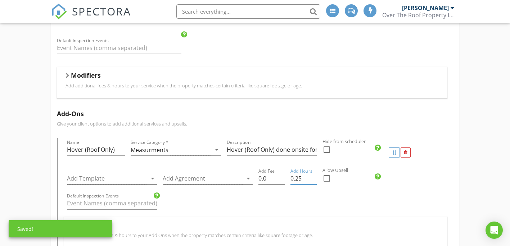
click at [323, 176] on div at bounding box center [327, 178] width 12 height 12
checkbox input "true"
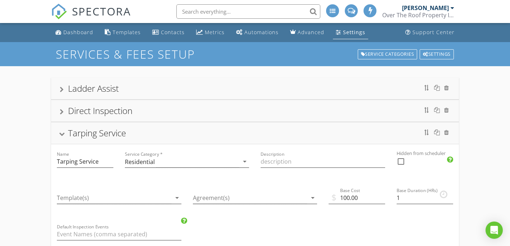
click at [60, 137] on div "Tarping Service" at bounding box center [255, 133] width 391 height 13
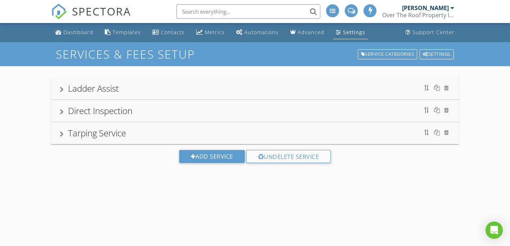
click at [351, 28] on link "Settings" at bounding box center [350, 32] width 35 height 13
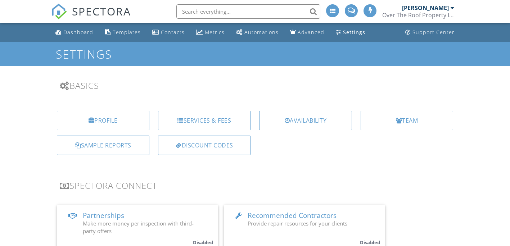
scroll to position [72, 0]
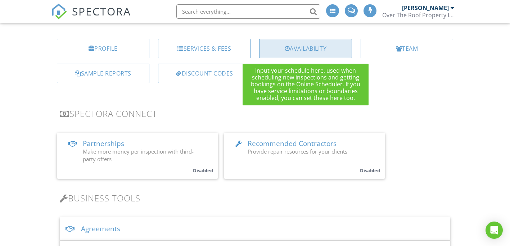
click at [310, 54] on div "Availability" at bounding box center [305, 48] width 92 height 19
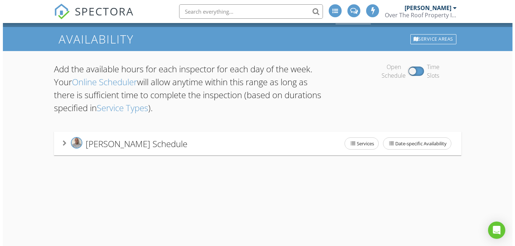
scroll to position [42, 0]
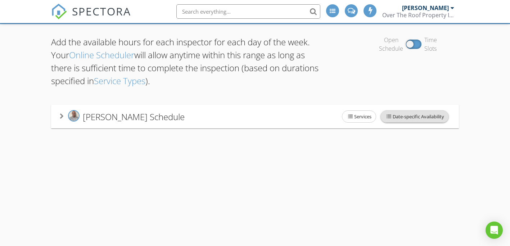
click at [413, 114] on span "Date-specific Availability" at bounding box center [415, 117] width 68 height 12
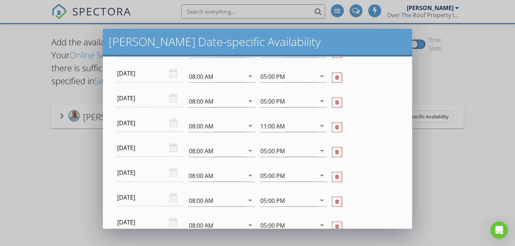
scroll to position [576, 0]
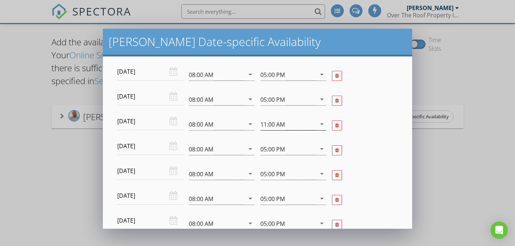
click at [305, 125] on div "11:00 AM" at bounding box center [289, 124] width 56 height 12
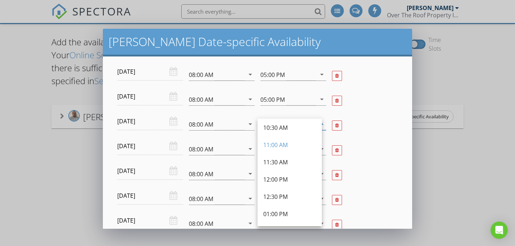
scroll to position [72, 0]
click at [289, 176] on div "12:00 PM" at bounding box center [289, 179] width 53 height 9
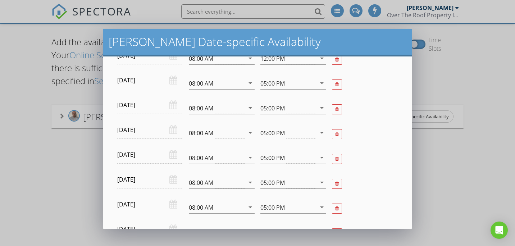
scroll to position [468, 0]
click at [316, 159] on div "arrow_drop_down" at bounding box center [321, 157] width 10 height 9
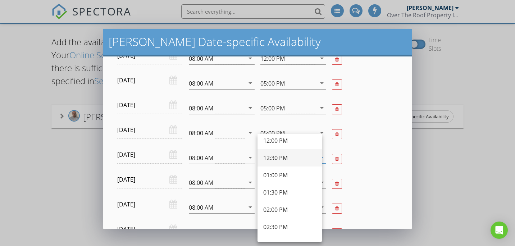
scroll to position [108, 0]
click at [281, 157] on div "12:00 PM" at bounding box center [289, 158] width 53 height 9
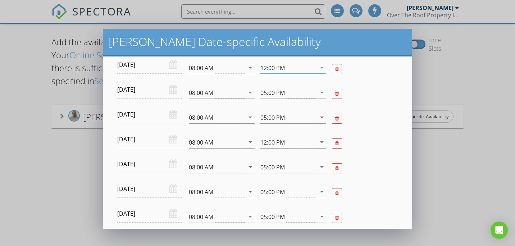
scroll to position [576, 0]
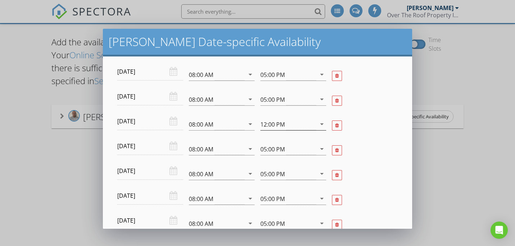
click at [301, 124] on div "12:00 PM" at bounding box center [289, 124] width 56 height 12
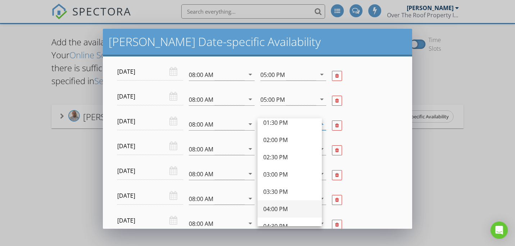
scroll to position [216, 0]
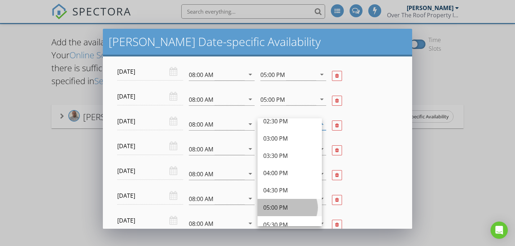
click at [281, 205] on div "05:00 PM" at bounding box center [289, 207] width 53 height 9
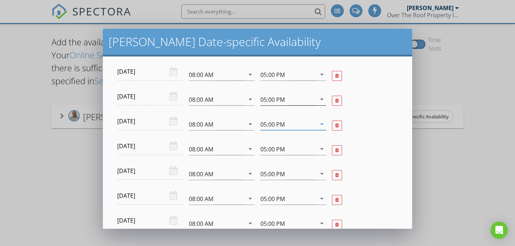
click at [318, 98] on icon "arrow_drop_down" at bounding box center [322, 99] width 9 height 9
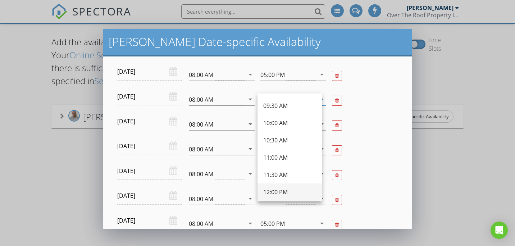
scroll to position [108, 0]
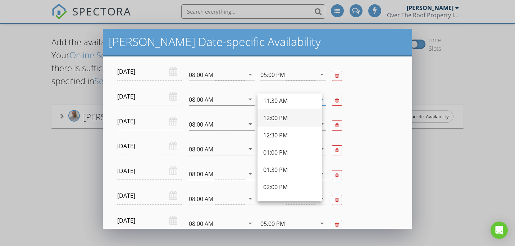
click at [276, 121] on div "12:00 PM" at bounding box center [289, 118] width 53 height 9
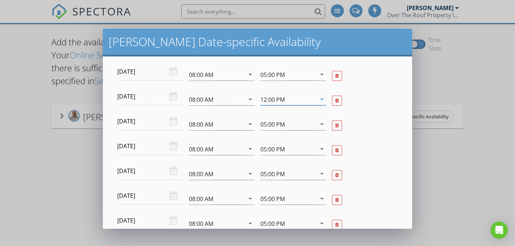
click at [152, 93] on input "2025-09-27" at bounding box center [150, 97] width 66 height 18
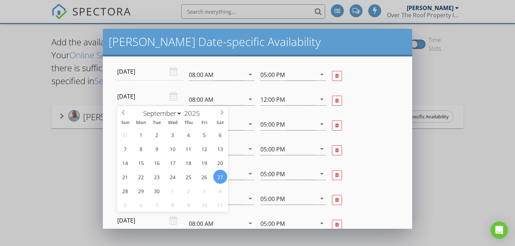
click at [173, 92] on div "2025-09-27" at bounding box center [150, 97] width 66 height 18
click at [386, 112] on div at bounding box center [365, 100] width 72 height 25
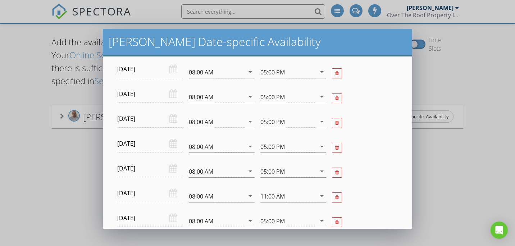
scroll to position [648, 0]
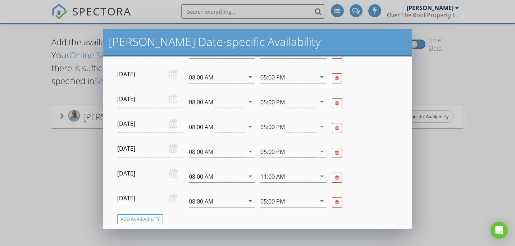
click at [171, 202] on div "2025-10-06" at bounding box center [150, 199] width 66 height 18
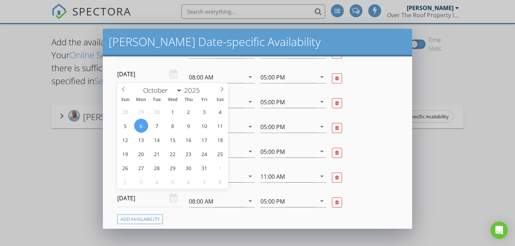
click at [159, 202] on input "2025-10-06" at bounding box center [150, 199] width 66 height 18
select select "10"
click at [225, 90] on span at bounding box center [222, 88] width 12 height 10
click at [361, 91] on div at bounding box center [365, 102] width 72 height 25
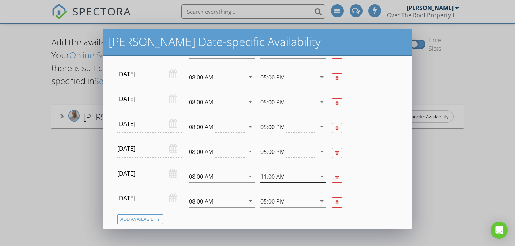
click at [318, 179] on icon "arrow_drop_down" at bounding box center [322, 176] width 9 height 9
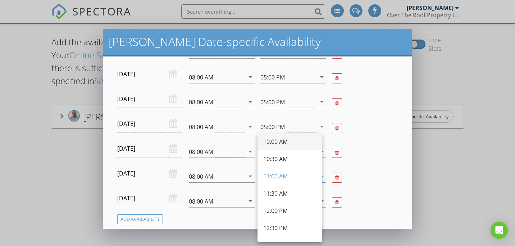
scroll to position [72, 0]
click at [286, 195] on div "12:00 PM" at bounding box center [289, 194] width 53 height 9
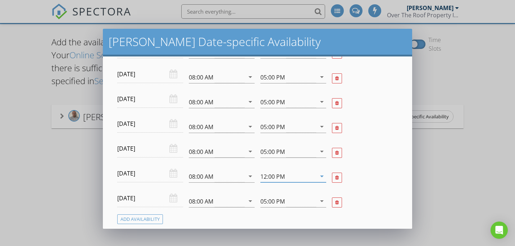
click at [362, 167] on div at bounding box center [365, 177] width 72 height 25
click at [141, 220] on div "Add Availability" at bounding box center [140, 219] width 46 height 10
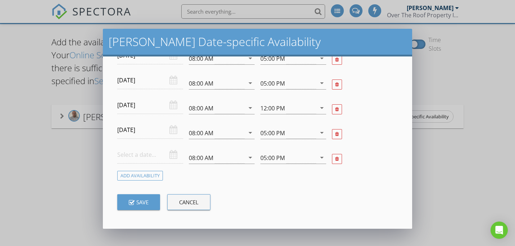
scroll to position [720, 0]
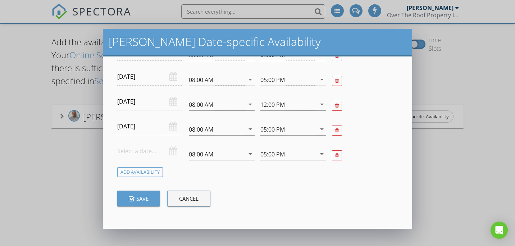
click at [173, 153] on div at bounding box center [150, 152] width 66 height 18
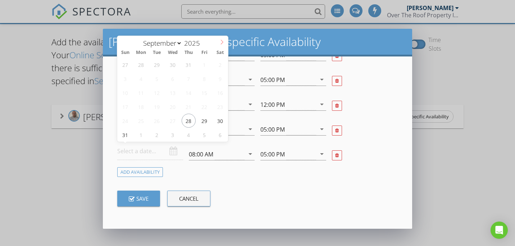
click at [220, 41] on icon at bounding box center [222, 42] width 5 height 5
select select "9"
click at [220, 41] on icon at bounding box center [222, 42] width 5 height 5
type input "2025-10-07"
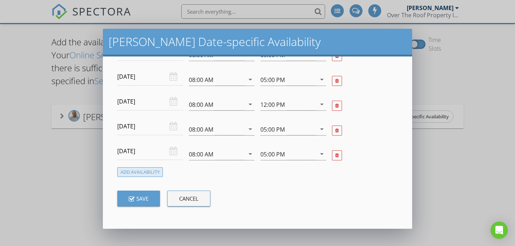
click at [151, 171] on div "Add Availability" at bounding box center [140, 172] width 46 height 10
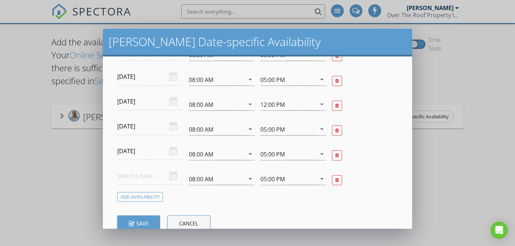
click at [168, 177] on div at bounding box center [150, 176] width 66 height 18
click at [157, 180] on input "text" at bounding box center [150, 176] width 66 height 18
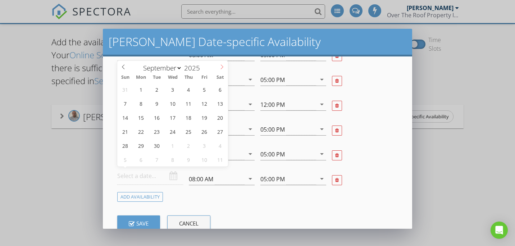
click at [223, 65] on icon at bounding box center [222, 66] width 5 height 5
select select "9"
click at [223, 65] on icon at bounding box center [222, 66] width 5 height 5
type input "2025-10-08"
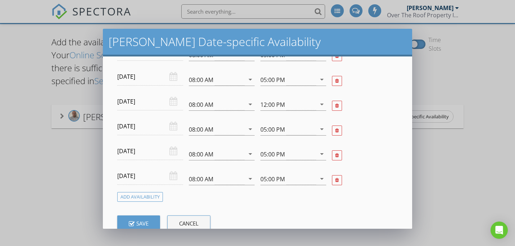
click at [151, 202] on div "Save Cancel" at bounding box center [258, 223] width 292 height 43
click at [153, 198] on div "Add Availability" at bounding box center [140, 197] width 46 height 10
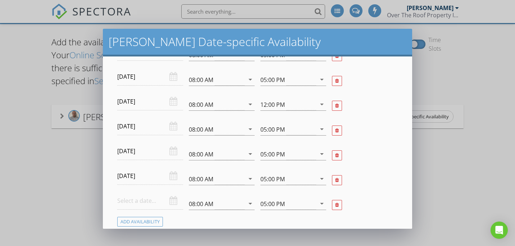
click at [172, 200] on div at bounding box center [150, 201] width 66 height 18
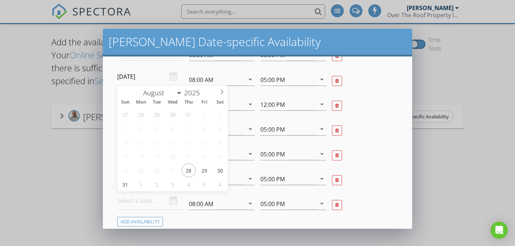
click at [156, 201] on input "text" at bounding box center [150, 201] width 66 height 18
click at [219, 92] on span at bounding box center [222, 91] width 12 height 10
select select "9"
click at [219, 92] on span at bounding box center [222, 91] width 12 height 10
type input "2025-10-09"
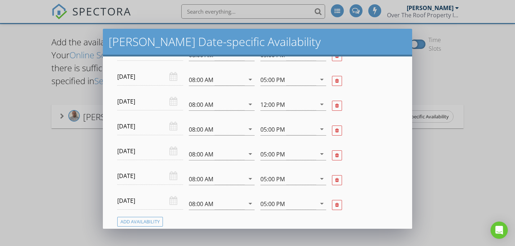
drag, startPoint x: 219, startPoint y: 92, endPoint x: 186, endPoint y: 132, distance: 51.1
click at [134, 225] on div "Add Availability" at bounding box center [140, 222] width 46 height 10
click at [159, 227] on input "text" at bounding box center [150, 226] width 66 height 18
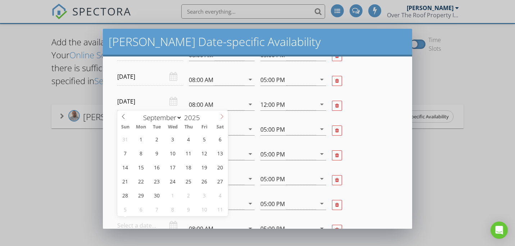
click at [221, 119] on span at bounding box center [222, 115] width 12 height 10
select select "9"
click at [221, 119] on span at bounding box center [222, 115] width 12 height 10
type input "2025-10-10"
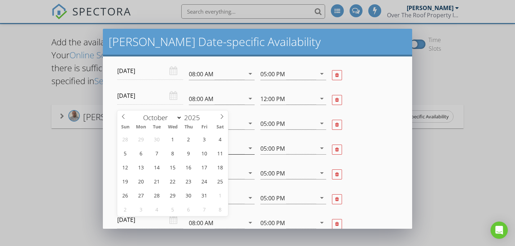
drag, startPoint x: 221, startPoint y: 119, endPoint x: 208, endPoint y: 152, distance: 35.0
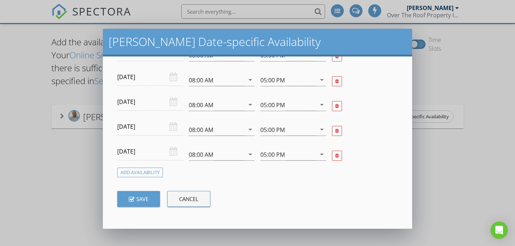
scroll to position [794, 0]
click at [143, 172] on div "Add Availability" at bounding box center [140, 172] width 46 height 10
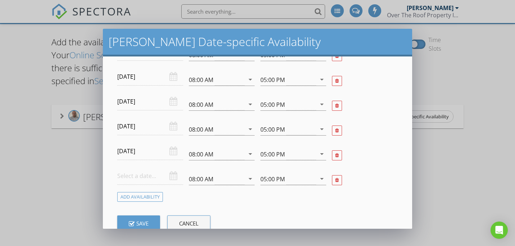
click at [164, 176] on input "text" at bounding box center [150, 176] width 66 height 18
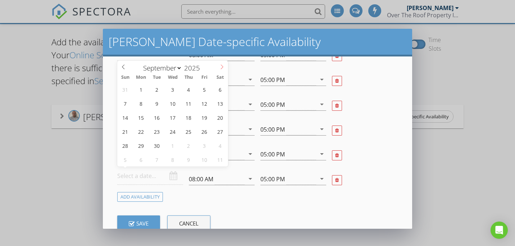
click at [219, 65] on span at bounding box center [222, 66] width 12 height 10
select select "9"
click at [219, 65] on span at bounding box center [222, 66] width 12 height 10
type input "2025-10-11"
drag, startPoint x: 219, startPoint y: 65, endPoint x: 220, endPoint y: 104, distance: 39.2
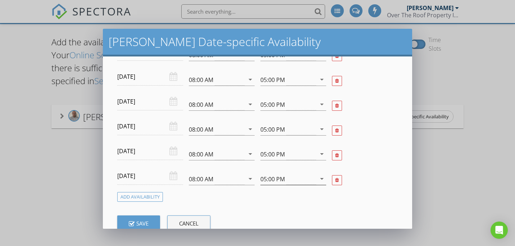
click at [288, 183] on div "05:00 PM" at bounding box center [289, 179] width 56 height 12
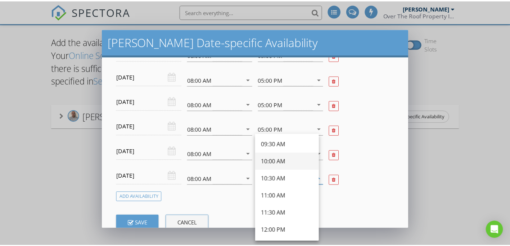
scroll to position [36, 0]
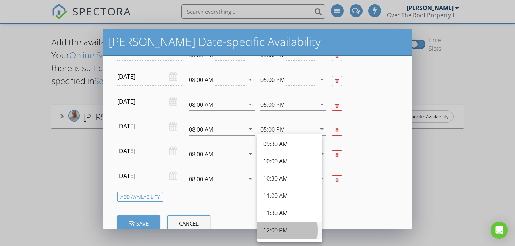
click at [291, 235] on div "12:00 PM" at bounding box center [289, 230] width 53 height 17
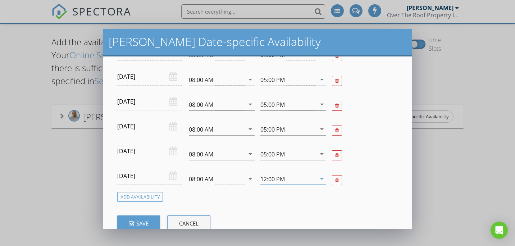
click at [126, 222] on button "Save" at bounding box center [138, 224] width 43 height 16
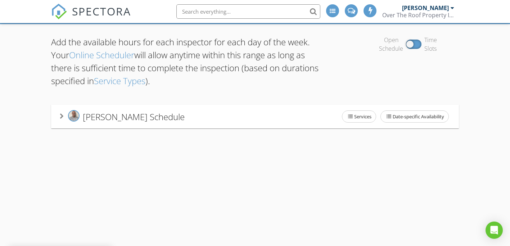
click at [253, 118] on div "[PERSON_NAME] Schedule Services Date-specific Availability" at bounding box center [255, 116] width 391 height 15
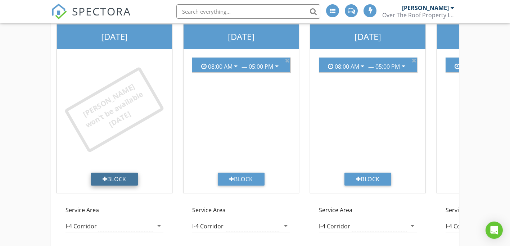
scroll to position [73, 0]
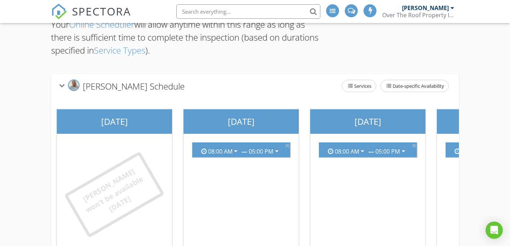
click at [61, 89] on div "[PERSON_NAME] Schedule" at bounding box center [122, 86] width 125 height 13
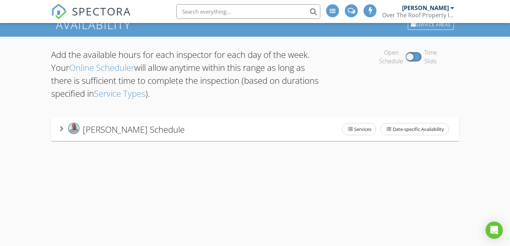
scroll to position [0, 0]
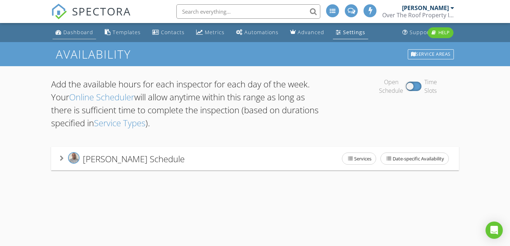
click at [68, 30] on div "Dashboard" at bounding box center [78, 32] width 30 height 7
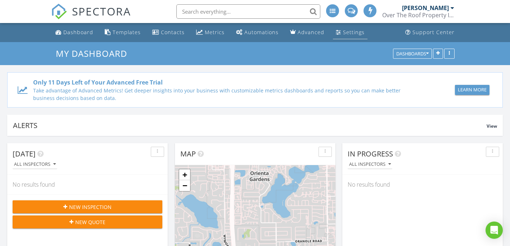
click at [344, 35] on div "Settings" at bounding box center [354, 32] width 22 height 7
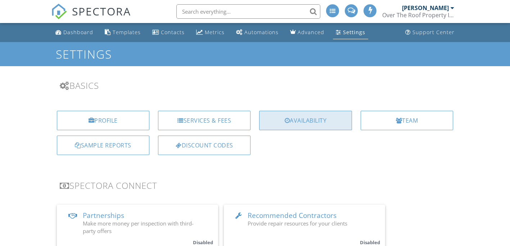
click at [305, 123] on div "Availability" at bounding box center [305, 120] width 92 height 19
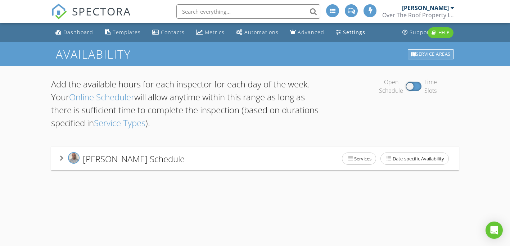
click at [438, 55] on div "Service Areas" at bounding box center [431, 54] width 46 height 10
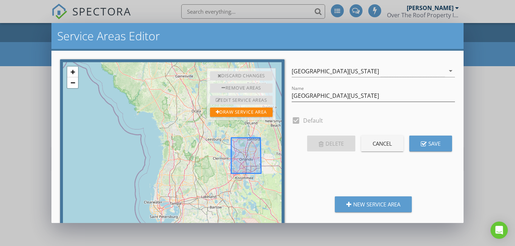
scroll to position [12, 0]
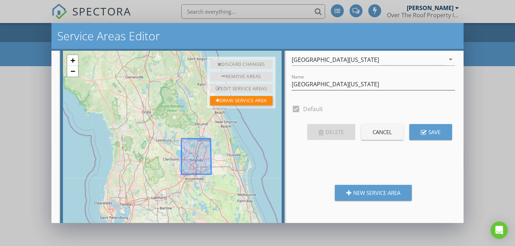
drag, startPoint x: 180, startPoint y: 169, endPoint x: 131, endPoint y: 181, distance: 51.1
click at [131, 181] on div "+ − Edit layers Leaflet | © OpenStreetMap contributors" at bounding box center [172, 163] width 225 height 230
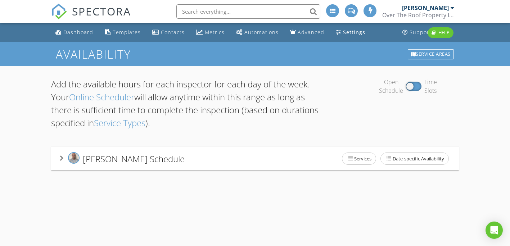
click at [487, 162] on div at bounding box center [255, 123] width 510 height 246
click at [425, 52] on div "Service Areas" at bounding box center [431, 54] width 46 height 10
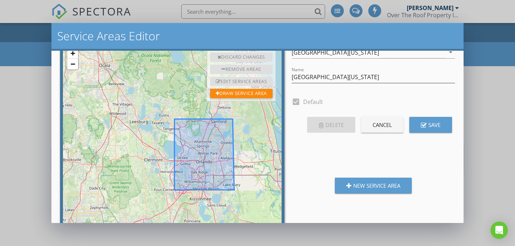
scroll to position [0, 0]
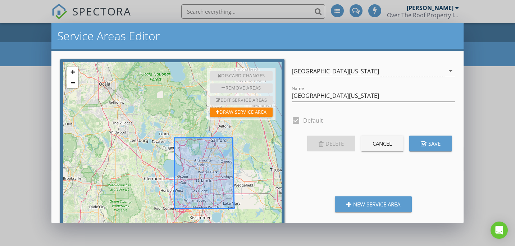
click at [373, 69] on div "[GEOGRAPHIC_DATA][US_STATE]" at bounding box center [368, 71] width 153 height 12
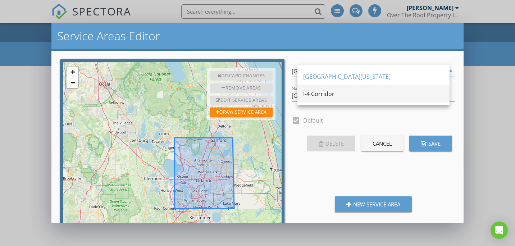
click at [325, 91] on div "I-4 Corridor" at bounding box center [373, 94] width 141 height 9
type input "I-4 Corridor"
checkbox input "false"
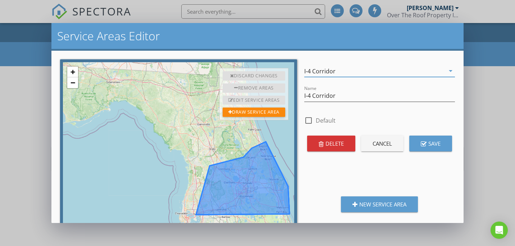
scroll to position [12, 0]
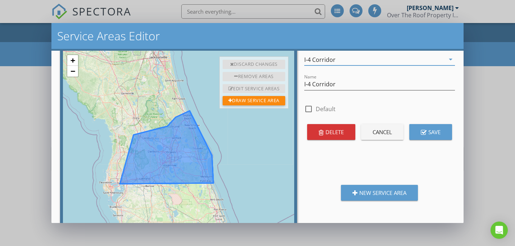
drag, startPoint x: 196, startPoint y: 146, endPoint x: 119, endPoint y: 126, distance: 79.9
click at [119, 126] on div "+ − Edit layers Edit layers Leaflet | © OpenStreetMap contributors" at bounding box center [178, 163] width 237 height 230
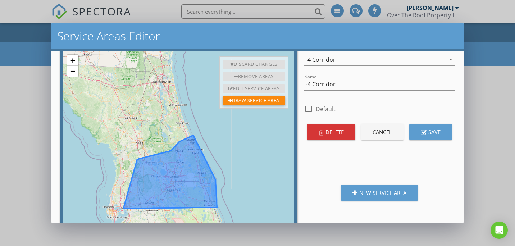
drag, startPoint x: 243, startPoint y: 136, endPoint x: 246, endPoint y: 163, distance: 26.5
click at [246, 163] on div "+ − Edit layers Edit layers Leaflet | © OpenStreetMap contributors" at bounding box center [178, 163] width 237 height 230
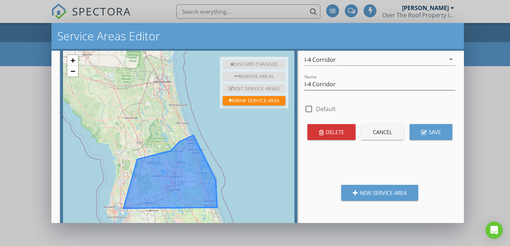
click at [492, 141] on div "Service Areas Editor + − Edit layers Edit layers Leaflet | © OpenStreetMap cont…" at bounding box center [255, 123] width 510 height 246
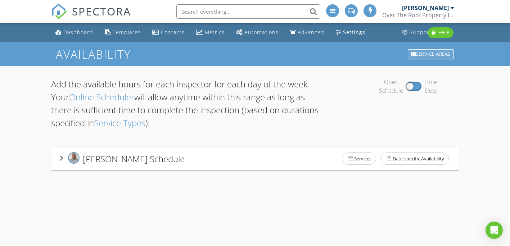
click at [420, 53] on div "Service Areas" at bounding box center [431, 54] width 46 height 10
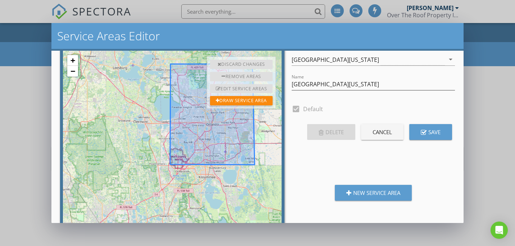
drag, startPoint x: 149, startPoint y: 177, endPoint x: 121, endPoint y: 128, distance: 56.1
click at [121, 128] on div "+ − Edit layers Leaflet | © OpenStreetMap contributors" at bounding box center [172, 163] width 225 height 230
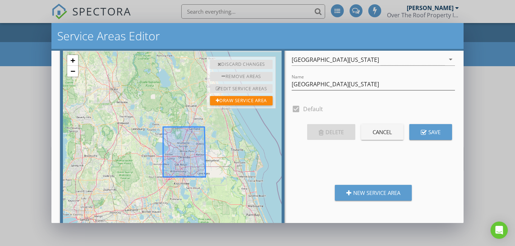
drag, startPoint x: 218, startPoint y: 169, endPoint x: 231, endPoint y: 193, distance: 27.4
click at [231, 193] on div "+ − Edit layers Leaflet | © OpenStreetMap contributors" at bounding box center [172, 163] width 225 height 230
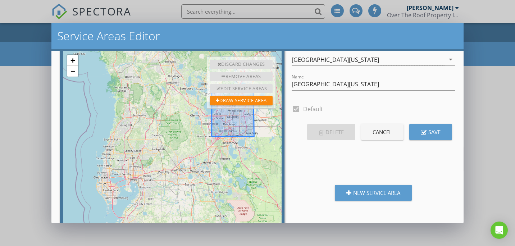
drag, startPoint x: 225, startPoint y: 198, endPoint x: 274, endPoint y: 157, distance: 64.2
click at [274, 157] on div "+ − Edit layers Leaflet | © OpenStreetMap contributors" at bounding box center [172, 163] width 225 height 230
click at [375, 191] on div "New Service Area" at bounding box center [374, 193] width 54 height 8
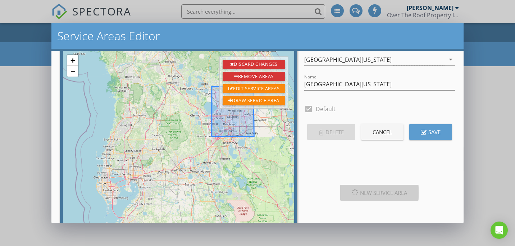
type input "New Service Area"
checkbox input "false"
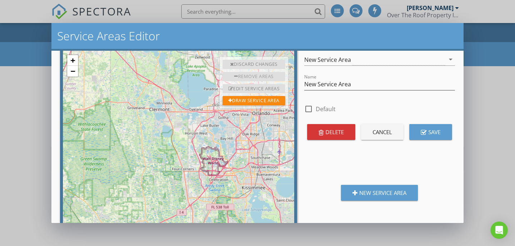
drag, startPoint x: 184, startPoint y: 191, endPoint x: 274, endPoint y: 77, distance: 145.0
click at [275, 77] on div "+ − Edit layers Edit layers Leaflet | © OpenStreetMap contributors Discard Chan…" at bounding box center [178, 125] width 237 height 155
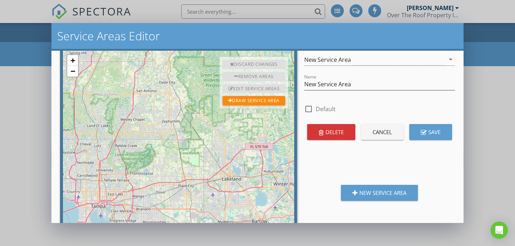
drag, startPoint x: 112, startPoint y: 181, endPoint x: 207, endPoint y: 128, distance: 107.9
click at [207, 128] on div "+ − Edit layers Edit layers Leaflet | © OpenStreetMap contributors" at bounding box center [178, 163] width 237 height 230
click at [71, 72] on link "−" at bounding box center [72, 71] width 11 height 11
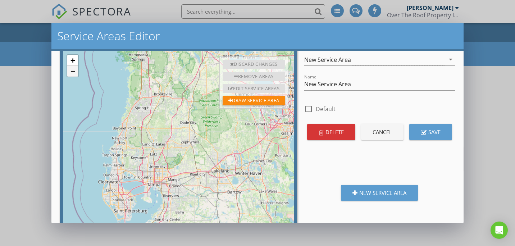
click at [71, 72] on link "−" at bounding box center [72, 71] width 11 height 11
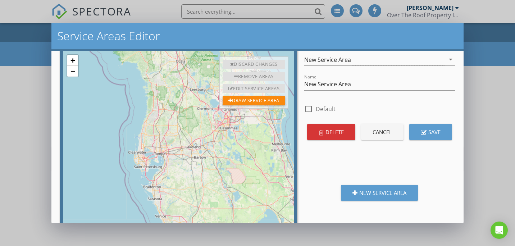
drag, startPoint x: 192, startPoint y: 180, endPoint x: 169, endPoint y: 159, distance: 31.1
click at [169, 159] on div "+ − Edit layers Edit layers Leaflet | © OpenStreetMap contributors" at bounding box center [178, 163] width 237 height 230
click at [73, 61] on link "+" at bounding box center [72, 60] width 11 height 11
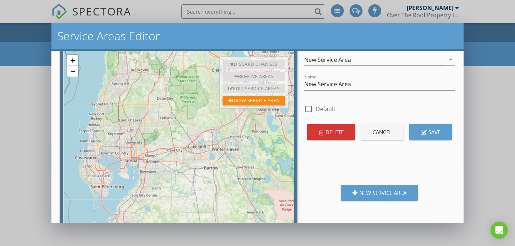
drag, startPoint x: 151, startPoint y: 135, endPoint x: 175, endPoint y: 152, distance: 28.4
click at [175, 152] on div "+ − Edit layers Edit layers Leaflet | © OpenStreetMap contributors" at bounding box center [178, 163] width 237 height 230
click at [70, 62] on link "+" at bounding box center [72, 60] width 11 height 11
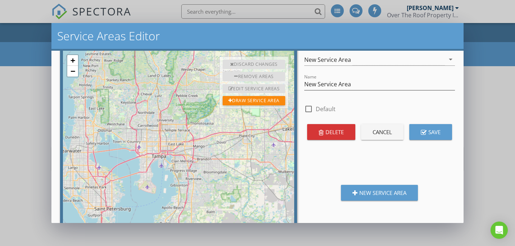
drag, startPoint x: 143, startPoint y: 170, endPoint x: 216, endPoint y: 155, distance: 75.2
click at [252, 168] on div "+ − Edit layers Edit layers Leaflet | © OpenStreetMap contributors" at bounding box center [178, 163] width 237 height 230
click at [70, 71] on link "−" at bounding box center [72, 71] width 11 height 11
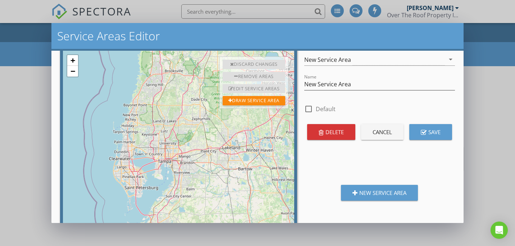
drag, startPoint x: 204, startPoint y: 152, endPoint x: 184, endPoint y: 154, distance: 20.2
click at [184, 154] on div "+ − Edit layers Edit layers Leaflet | © OpenStreetMap contributors" at bounding box center [178, 163] width 237 height 230
click at [236, 102] on div "Draw Service Area" at bounding box center [254, 100] width 63 height 9
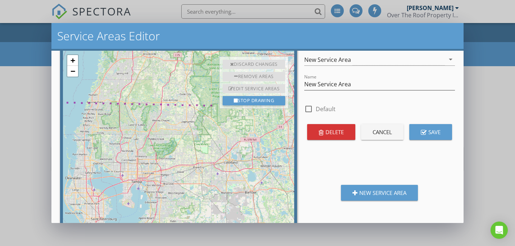
click at [241, 105] on div "Discard Changes Remove Areas Stop Removing Edit Service Areas Stop Editing Draw…" at bounding box center [254, 82] width 69 height 52
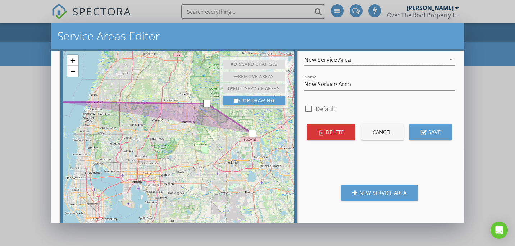
click at [327, 136] on button "Delete" at bounding box center [331, 132] width 48 height 16
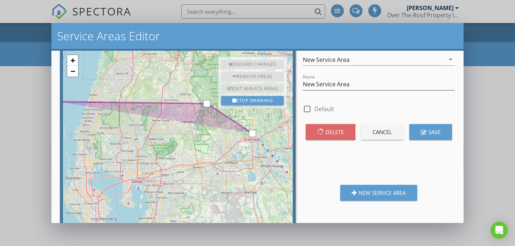
type input "[GEOGRAPHIC_DATA][US_STATE]"
checkbox input "true"
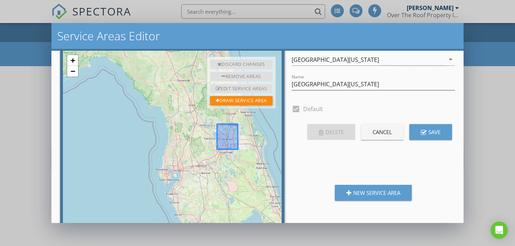
drag, startPoint x: 221, startPoint y: 196, endPoint x: 243, endPoint y: 177, distance: 28.1
click at [243, 177] on div "+ − Edit layers Edit layers Edit layers Leaflet | © OpenStreetMap contributors" at bounding box center [172, 163] width 225 height 230
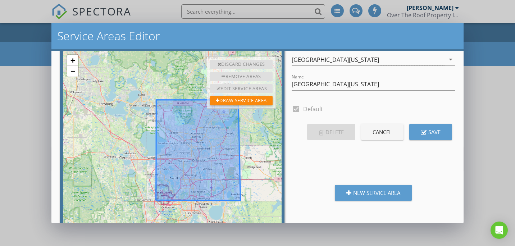
drag, startPoint x: 231, startPoint y: 189, endPoint x: 202, endPoint y: 221, distance: 43.6
click at [202, 221] on div "+ − Edit layers Edit layers Edit layers Leaflet | © OpenStreetMap contributors" at bounding box center [172, 163] width 225 height 230
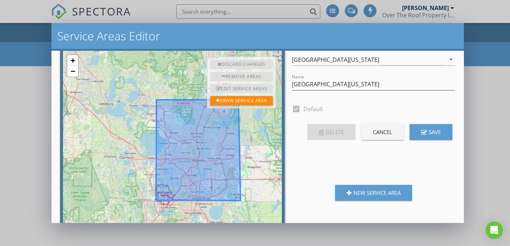
click at [490, 92] on div "Service Areas Editor + − Edit layers Edit layers Edit layers Leaflet | © OpenSt…" at bounding box center [255, 123] width 510 height 246
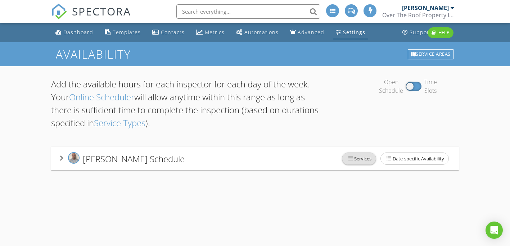
click at [364, 158] on span "Services" at bounding box center [358, 159] width 33 height 12
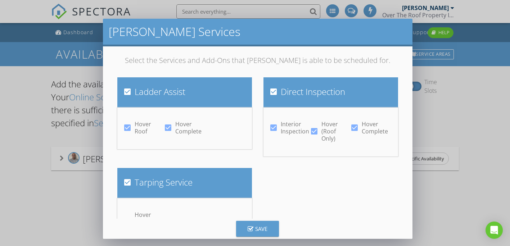
click at [445, 209] on div "[PERSON_NAME] Services Select the Services and Add-Ons that [PERSON_NAME] is ab…" at bounding box center [255, 129] width 510 height 246
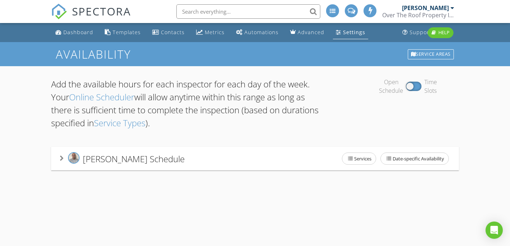
click at [234, 151] on div "[PERSON_NAME] Schedule Services Date-specific Availability" at bounding box center [255, 158] width 391 height 15
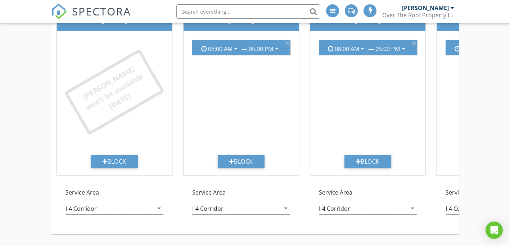
scroll to position [181, 0]
drag, startPoint x: 403, startPoint y: 185, endPoint x: 291, endPoint y: 175, distance: 112.7
click at [291, 175] on div "[DATE] [PERSON_NAME] won't be available [DATE] Block Service Area I-4 Corridor …" at bounding box center [494, 114] width 887 height 239
drag, startPoint x: 291, startPoint y: 175, endPoint x: 376, endPoint y: 182, distance: 85.6
click at [376, 182] on div "Service Area I-4 Corridor arrow_drop_down" at bounding box center [367, 205] width 127 height 48
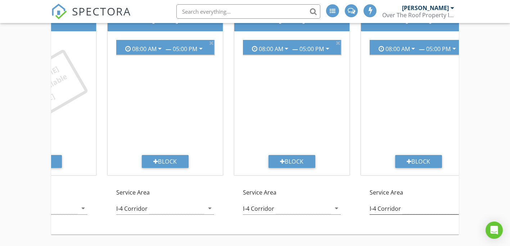
click at [379, 205] on div "I-4 Corridor" at bounding box center [385, 208] width 31 height 6
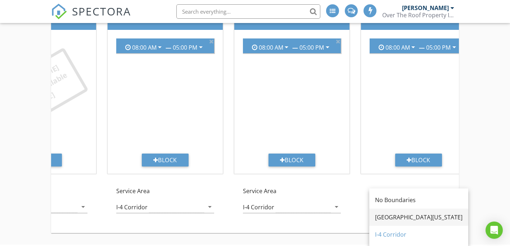
click at [387, 213] on div "[GEOGRAPHIC_DATA][US_STATE]" at bounding box center [418, 217] width 87 height 9
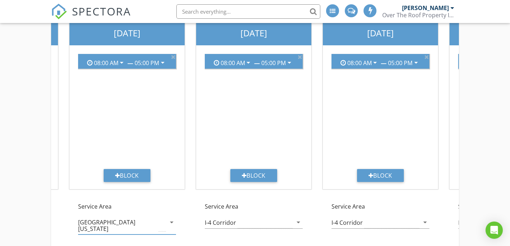
scroll to position [109, 0]
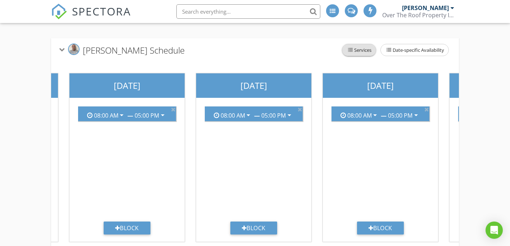
click at [355, 49] on span "Services" at bounding box center [358, 50] width 33 height 12
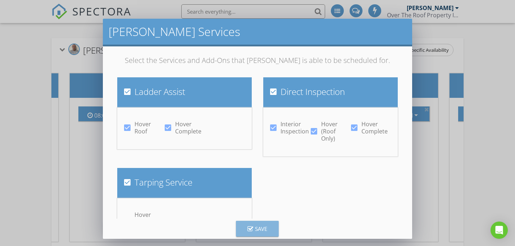
click at [275, 229] on button "Save" at bounding box center [257, 229] width 43 height 16
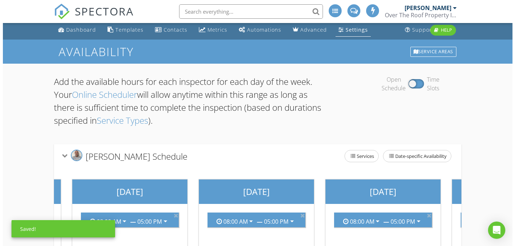
scroll to position [0, 0]
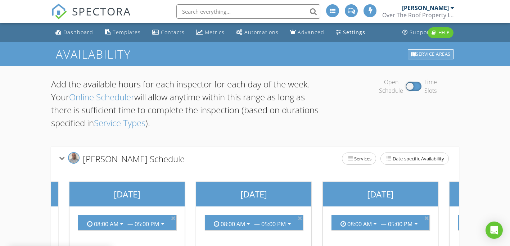
click at [434, 52] on div "Service Areas" at bounding box center [431, 54] width 46 height 10
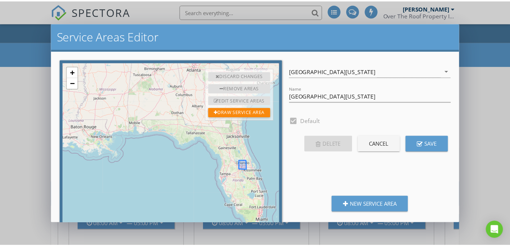
scroll to position [12, 0]
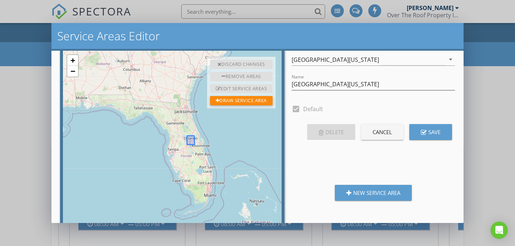
drag, startPoint x: 261, startPoint y: 184, endPoint x: 206, endPoint y: 171, distance: 56.6
click at [206, 171] on div "+ − Edit layers Leaflet | © OpenStreetMap contributors" at bounding box center [172, 163] width 225 height 230
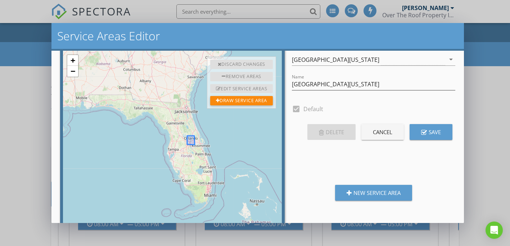
click at [490, 179] on div "Service Areas Editor + − Edit layers Leaflet | © OpenStreetMap contributors Dis…" at bounding box center [255, 123] width 510 height 246
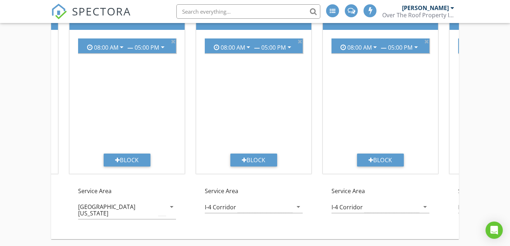
scroll to position [181, 0]
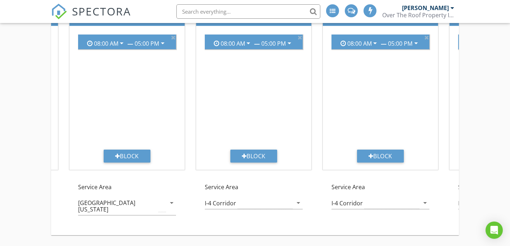
drag, startPoint x: 185, startPoint y: 221, endPoint x: 246, endPoint y: 237, distance: 63.2
click at [185, 221] on div "Service Area [GEOGRAPHIC_DATA][US_STATE] arrow_drop_down" at bounding box center [127, 203] width 127 height 54
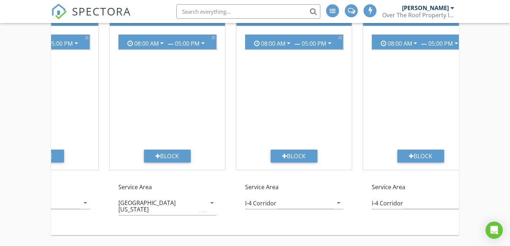
scroll to position [0, 334]
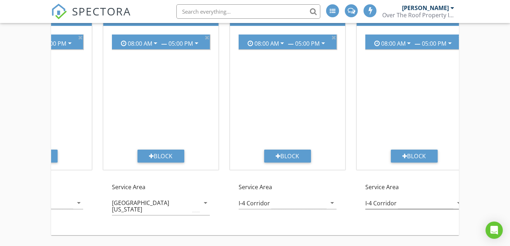
click at [377, 206] on div "I-4 Corridor" at bounding box center [380, 203] width 31 height 6
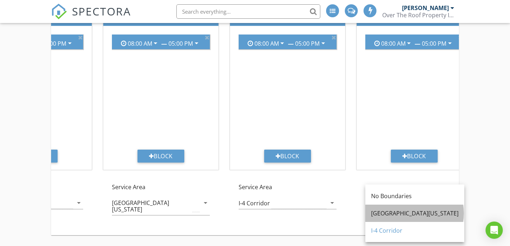
click at [387, 217] on div "[GEOGRAPHIC_DATA][US_STATE]" at bounding box center [414, 213] width 87 height 9
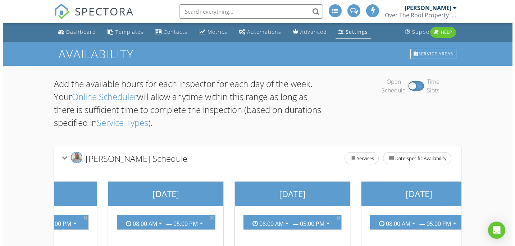
scroll to position [0, 0]
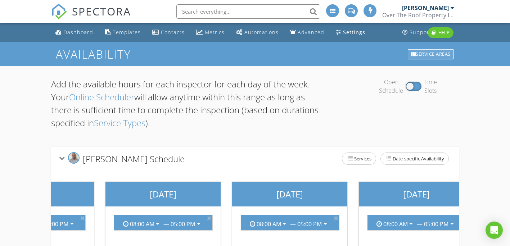
click at [426, 58] on div "Service Areas" at bounding box center [431, 54] width 46 height 10
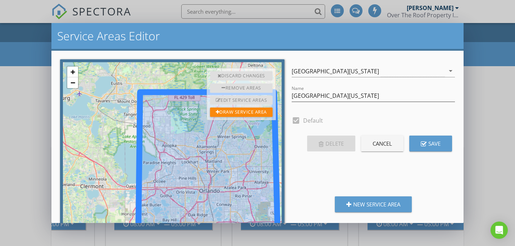
scroll to position [12, 0]
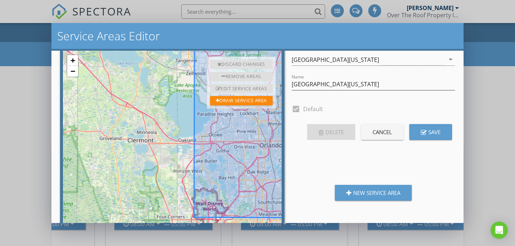
drag, startPoint x: 136, startPoint y: 190, endPoint x: 145, endPoint y: 151, distance: 39.6
click at [197, 153] on icon at bounding box center [270, 127] width 153 height 182
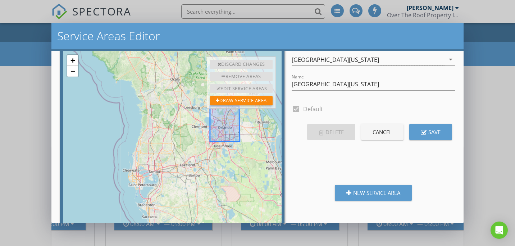
drag, startPoint x: 136, startPoint y: 180, endPoint x: 196, endPoint y: 157, distance: 63.9
click at [196, 157] on div "+ − Edit layers Leaflet | © OpenStreetMap contributors" at bounding box center [172, 163] width 225 height 230
click at [244, 99] on div "Draw Service Area" at bounding box center [241, 100] width 63 height 9
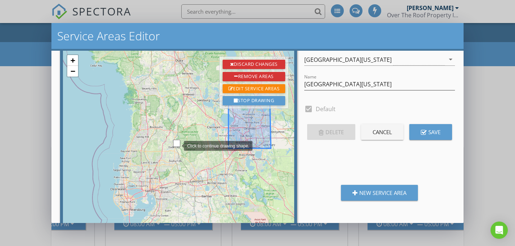
drag, startPoint x: 178, startPoint y: 134, endPoint x: 177, endPoint y: 145, distance: 11.6
click at [181, 2] on div at bounding box center [181, 2] width 0 height 0
click at [235, 78] on div "Remove Areas" at bounding box center [254, 76] width 63 height 9
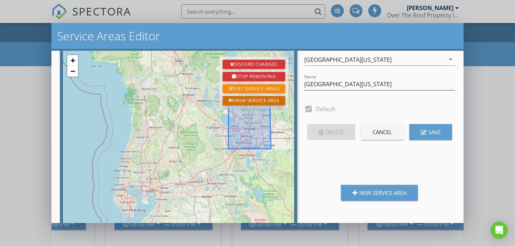
click at [240, 99] on div "Draw Service Area" at bounding box center [254, 100] width 63 height 9
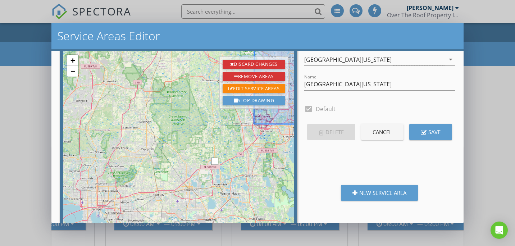
click at [181, 2] on div at bounding box center [181, 2] width 0 height 0
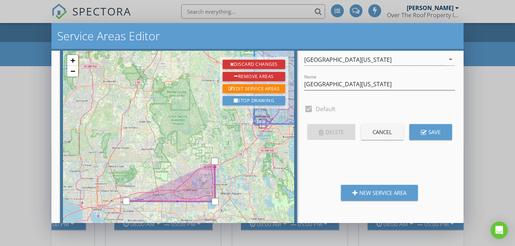
click at [181, 2] on div at bounding box center [181, 2] width 0 height 0
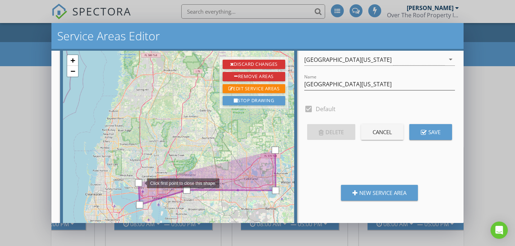
drag, startPoint x: 78, startPoint y: 194, endPoint x: 140, endPoint y: 183, distance: 62.5
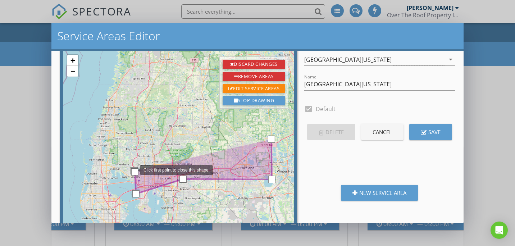
drag, startPoint x: 138, startPoint y: 182, endPoint x: 133, endPoint y: 170, distance: 12.8
click at [133, 170] on div at bounding box center [134, 171] width 7 height 7
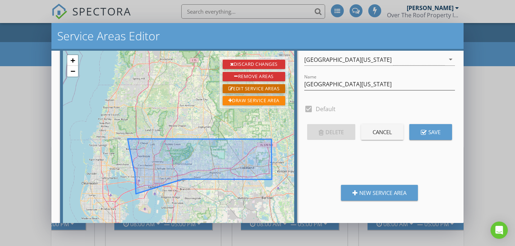
click at [250, 90] on div "Edit Service Areas" at bounding box center [254, 88] width 63 height 9
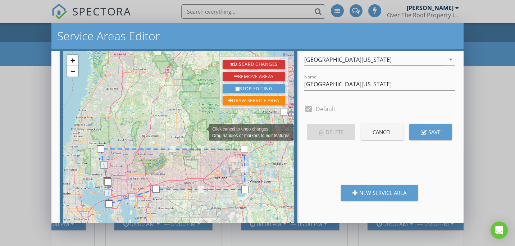
drag, startPoint x: 230, startPoint y: 121, endPoint x: 202, endPoint y: 132, distance: 30.4
click at [202, 132] on div "Click cancel to undo changes. Drag handles or markers to edit features. + − Edi…" at bounding box center [178, 163] width 237 height 230
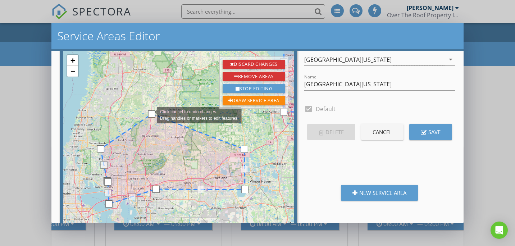
drag, startPoint x: 171, startPoint y: 151, endPoint x: 150, endPoint y: 114, distance: 41.9
click at [150, 114] on div at bounding box center [151, 113] width 7 height 7
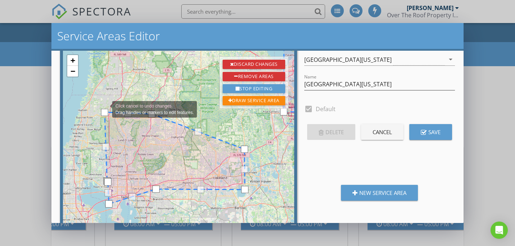
drag, startPoint x: 101, startPoint y: 147, endPoint x: 105, endPoint y: 109, distance: 38.3
click at [105, 109] on div "Click cancel to undo changes. Drag handles or markers to edit features. + − Edi…" at bounding box center [178, 163] width 237 height 230
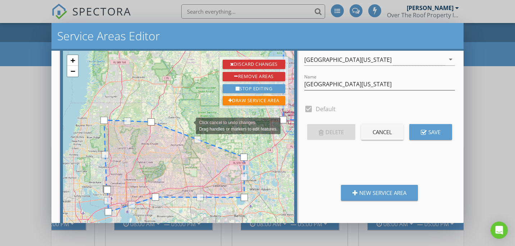
drag, startPoint x: 189, startPoint y: 115, endPoint x: 189, endPoint y: 125, distance: 10.5
click at [189, 125] on div "Click cancel to undo changes. Drag handles or markers to edit features. + − Edi…" at bounding box center [178, 163] width 237 height 230
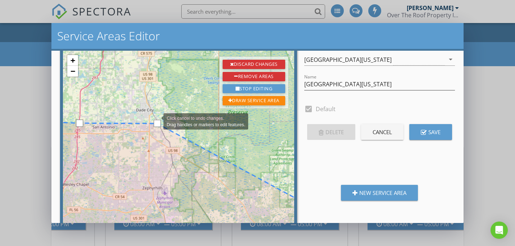
drag, startPoint x: 209, startPoint y: 172, endPoint x: 156, endPoint y: 121, distance: 74.1
click at [156, 121] on div at bounding box center [157, 123] width 7 height 7
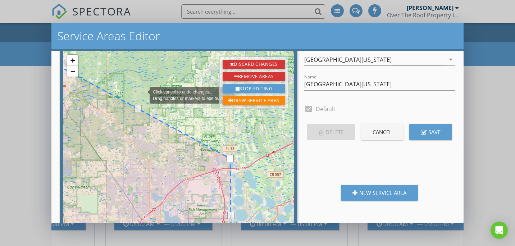
drag, startPoint x: 255, startPoint y: 160, endPoint x: 143, endPoint y: 95, distance: 129.8
click at [143, 95] on div "Click cancel to undo changes. Drag handles or markers to edit features. + − Edi…" at bounding box center [178, 163] width 237 height 230
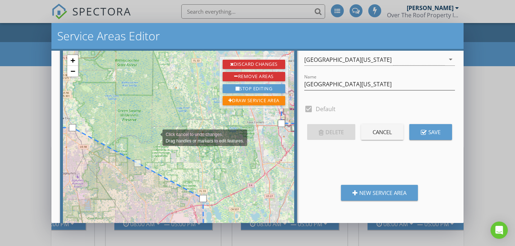
drag, startPoint x: 170, startPoint y: 91, endPoint x: 155, endPoint y: 137, distance: 48.6
click at [155, 137] on div "Click cancel to undo changes. Drag handles or markers to edit features. + − Edi…" at bounding box center [178, 163] width 237 height 230
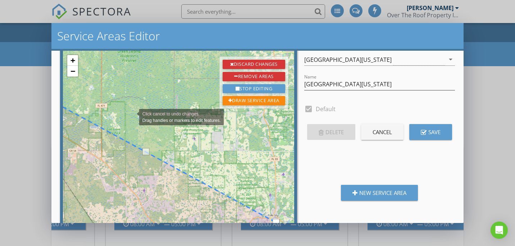
drag, startPoint x: 119, startPoint y: 151, endPoint x: 149, endPoint y: 123, distance: 41.5
click at [132, 117] on div "Click cancel to undo changes. Drag handles or markers to edit features. + − Edi…" at bounding box center [178, 163] width 237 height 230
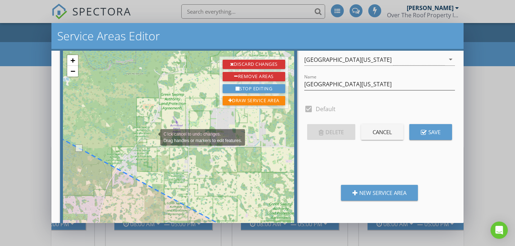
drag, startPoint x: 206, startPoint y: 158, endPoint x: 141, endPoint y: 130, distance: 71.3
click at [141, 130] on div "Click cancel to undo changes. Drag handles or markers to edit features. + − Edi…" at bounding box center [178, 163] width 237 height 230
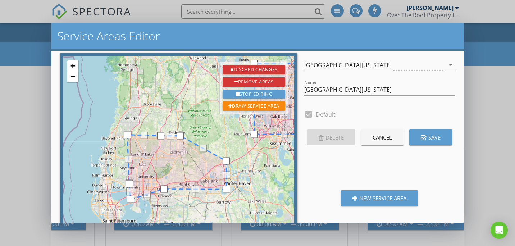
scroll to position [0, 0]
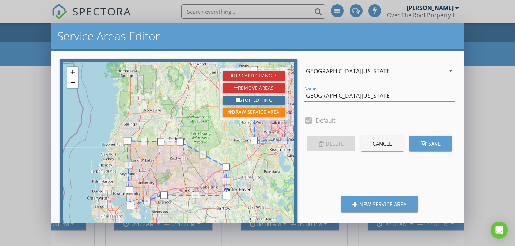
drag, startPoint x: 345, startPoint y: 96, endPoint x: 232, endPoint y: 101, distance: 113.1
click at [232, 101] on div "Click cancel to undo changes. Drag handles or markers to edit features. + − Edi…" at bounding box center [257, 137] width 412 height 172
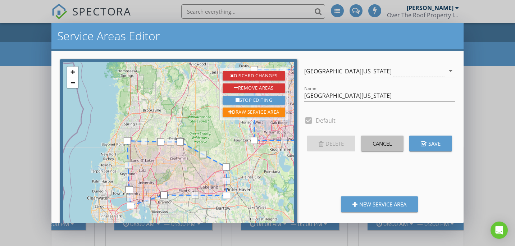
click at [386, 146] on button "Cancel" at bounding box center [382, 144] width 42 height 16
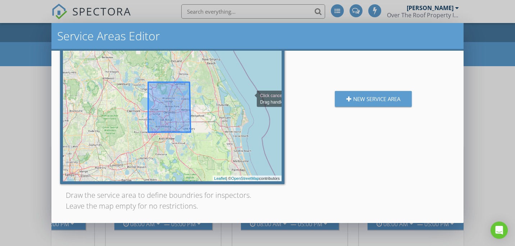
scroll to position [64, 0]
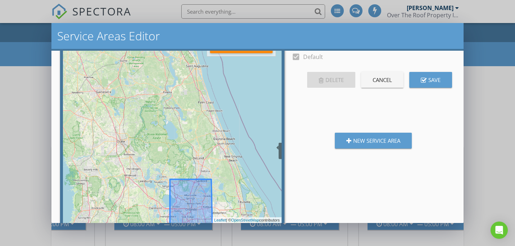
drag, startPoint x: 249, startPoint y: 93, endPoint x: 335, endPoint y: 136, distance: 95.9
click at [271, 150] on div "Click cancel to undo changes. Drag handles or markers to edit features. + − Edi…" at bounding box center [172, 111] width 225 height 230
click at [384, 141] on div "New Service Area" at bounding box center [374, 140] width 54 height 8
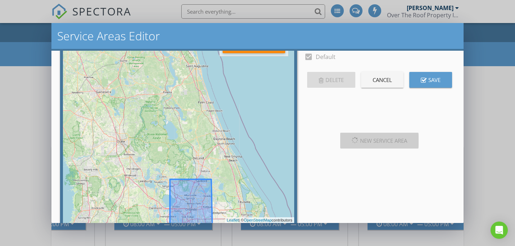
type input "New Service Area"
checkbox input "false"
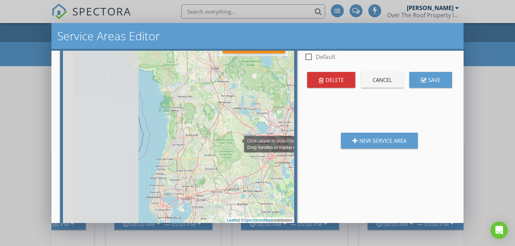
drag, startPoint x: 96, startPoint y: 149, endPoint x: 241, endPoint y: 144, distance: 145.1
click at [241, 144] on div "Click cancel to undo changes. Drag handles or markers to edit features. + − Edi…" at bounding box center [178, 111] width 237 height 230
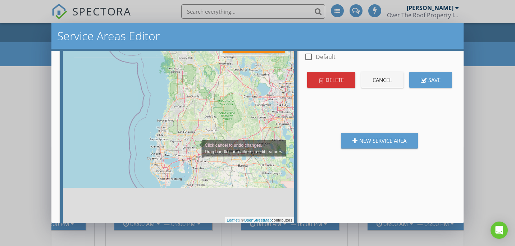
drag, startPoint x: 202, startPoint y: 190, endPoint x: 194, endPoint y: 142, distance: 48.0
click at [194, 142] on div "Click cancel to undo changes. Drag handles or markers to edit features. + − Edi…" at bounding box center [178, 111] width 237 height 230
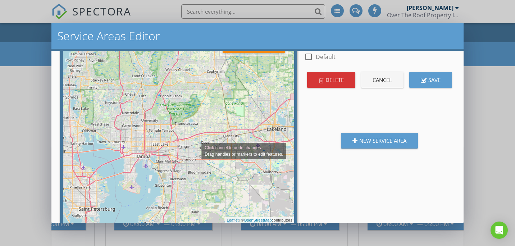
drag, startPoint x: 221, startPoint y: 159, endPoint x: 194, endPoint y: 149, distance: 28.8
click at [194, 149] on div "Click cancel to undo changes. Drag handles or markers to edit features. + − Edi…" at bounding box center [178, 111] width 237 height 230
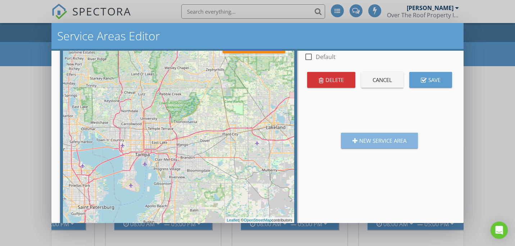
click at [385, 140] on div "New Service Area" at bounding box center [380, 140] width 54 height 8
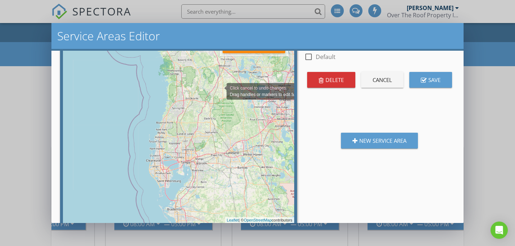
drag, startPoint x: 114, startPoint y: 141, endPoint x: 220, endPoint y: 91, distance: 117.2
click at [220, 91] on div "Click cancel to undo changes. Drag handles or markers to edit features. + − Edi…" at bounding box center [178, 111] width 237 height 230
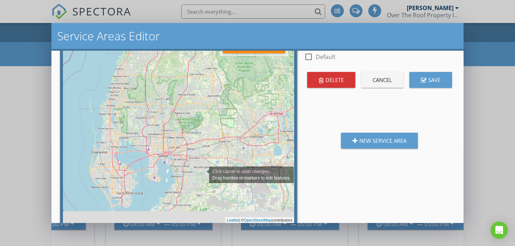
drag, startPoint x: 222, startPoint y: 187, endPoint x: 199, endPoint y: 174, distance: 26.1
click at [200, 174] on div "Click cancel to undo changes. Drag handles or markers to edit features. + − Edi…" at bounding box center [178, 111] width 237 height 230
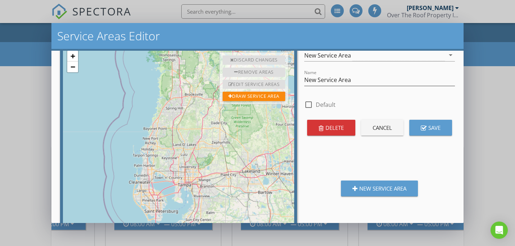
scroll to position [21, 0]
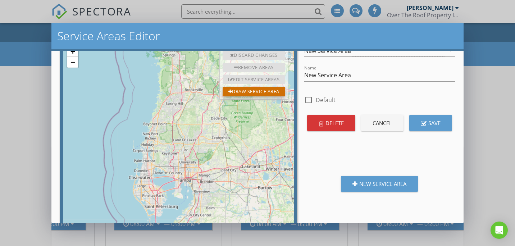
click at [240, 90] on div "Draw Service Area" at bounding box center [254, 91] width 63 height 9
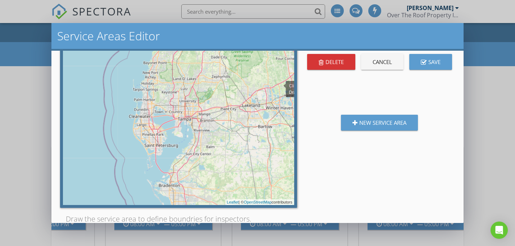
scroll to position [56, 0]
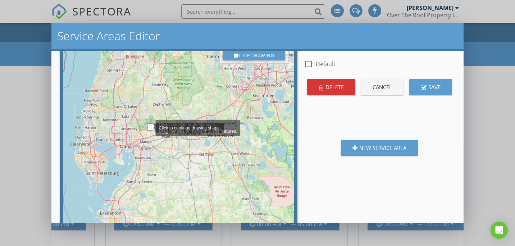
drag, startPoint x: 209, startPoint y: 125, endPoint x: 149, endPoint y: 127, distance: 60.5
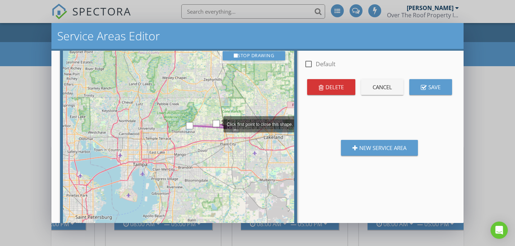
click at [216, 123] on div "Click cancel to undo changes. Drag handles or markers to edit features. Click f…" at bounding box center [178, 118] width 237 height 230
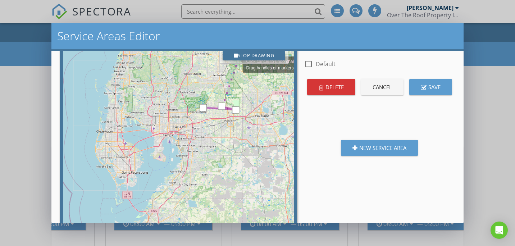
click at [239, 55] on div "Stop Drawing" at bounding box center [254, 55] width 63 height 9
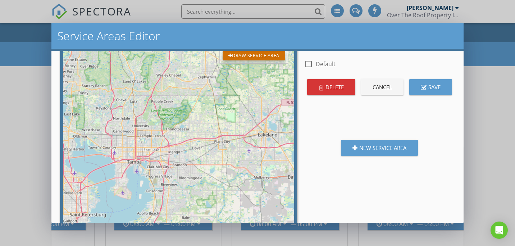
click at [248, 55] on div "Draw Service Area" at bounding box center [254, 55] width 63 height 9
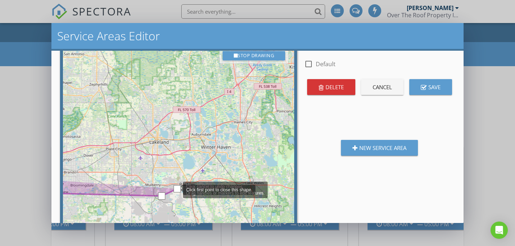
drag, startPoint x: 286, startPoint y: 181, endPoint x: 176, endPoint y: 189, distance: 110.0
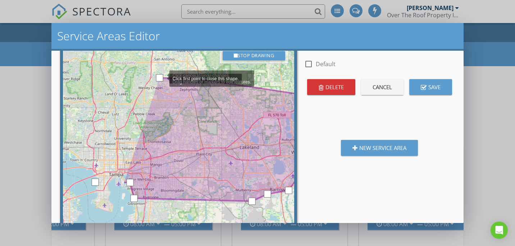
drag, startPoint x: 69, startPoint y: 72, endPoint x: 162, endPoint y: 78, distance: 92.6
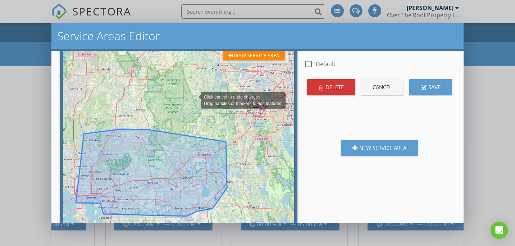
drag, startPoint x: 235, startPoint y: 72, endPoint x: 199, endPoint y: 100, distance: 45.4
click at [199, 100] on div "Click cancel to undo changes. Drag handles or markers to edit features. + − Edi…" at bounding box center [178, 118] width 237 height 230
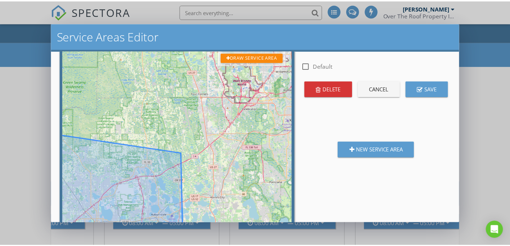
scroll to position [0, 0]
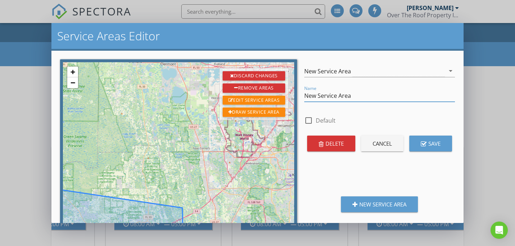
drag, startPoint x: 347, startPoint y: 98, endPoint x: 298, endPoint y: 99, distance: 49.3
click at [304, 99] on input "New Service Area" at bounding box center [379, 96] width 151 height 12
type input "[GEOGRAPHIC_DATA] - [GEOGRAPHIC_DATA] ([GEOGRAPHIC_DATA][US_STATE])"
click at [432, 145] on div "Save" at bounding box center [431, 144] width 20 height 8
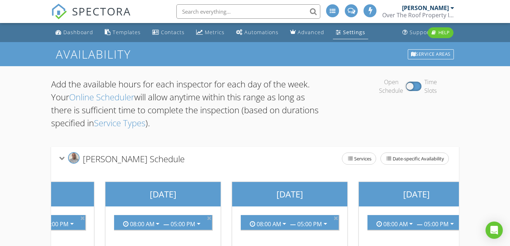
click at [491, 93] on div at bounding box center [255, 123] width 510 height 246
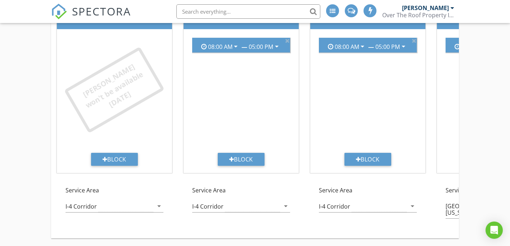
scroll to position [181, 0]
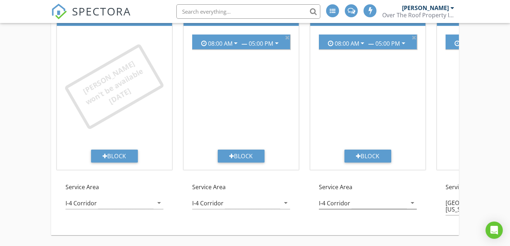
click at [362, 204] on div "I-4 Corridor" at bounding box center [363, 203] width 88 height 12
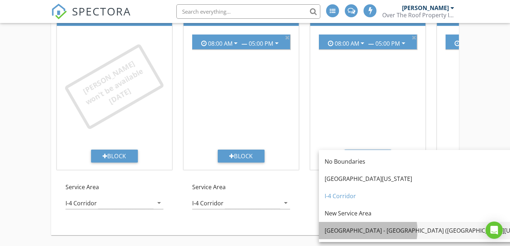
click at [359, 231] on div "[GEOGRAPHIC_DATA] - [GEOGRAPHIC_DATA] ([GEOGRAPHIC_DATA][US_STATE])" at bounding box center [431, 230] width 212 height 9
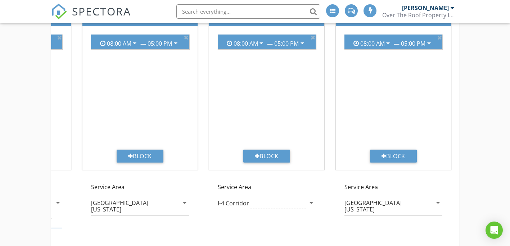
scroll to position [0, 301]
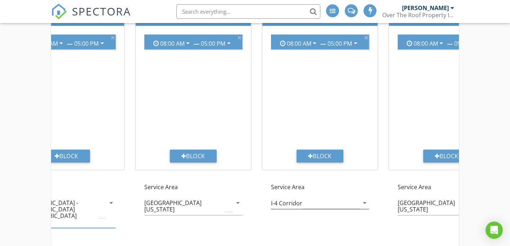
click at [349, 204] on div "I-4 Corridor" at bounding box center [315, 203] width 88 height 12
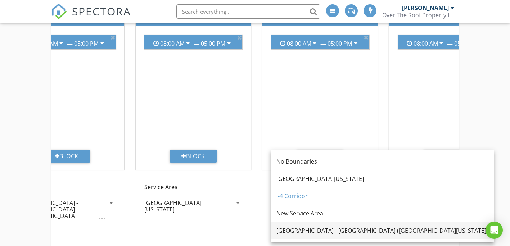
click at [314, 231] on div "[GEOGRAPHIC_DATA] - [GEOGRAPHIC_DATA] ([GEOGRAPHIC_DATA][US_STATE])" at bounding box center [382, 230] width 212 height 9
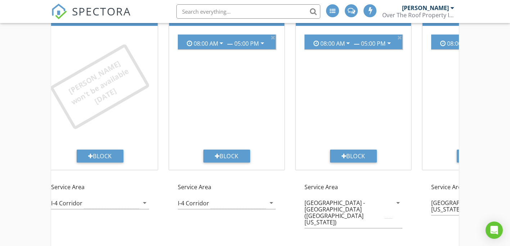
scroll to position [0, 11]
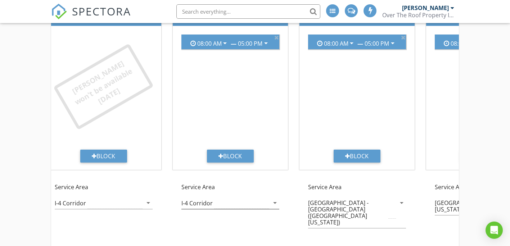
click at [232, 199] on div "I-4 Corridor" at bounding box center [225, 203] width 88 height 12
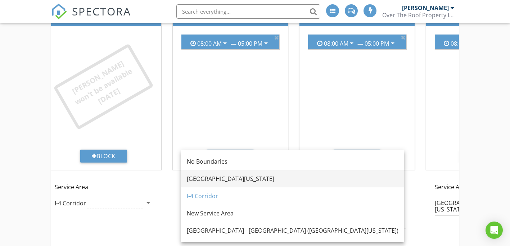
click at [212, 181] on div "[GEOGRAPHIC_DATA][US_STATE]" at bounding box center [293, 179] width 212 height 9
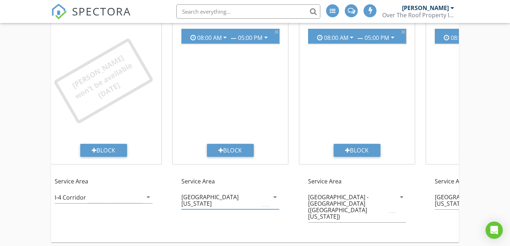
scroll to position [187, 0]
click at [367, 204] on div "[GEOGRAPHIC_DATA] - [GEOGRAPHIC_DATA] ([GEOGRAPHIC_DATA][US_STATE])" at bounding box center [347, 207] width 79 height 26
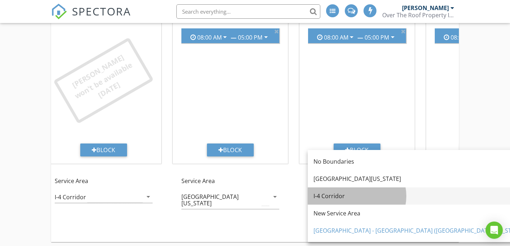
click at [334, 195] on div "I-4 Corridor" at bounding box center [419, 196] width 212 height 9
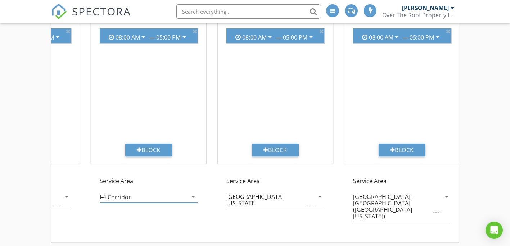
scroll to position [0, 240]
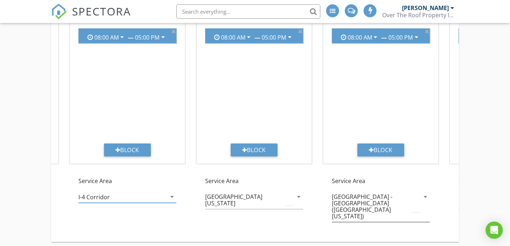
click at [398, 197] on div "[GEOGRAPHIC_DATA] - [GEOGRAPHIC_DATA] ([GEOGRAPHIC_DATA][US_STATE])" at bounding box center [371, 207] width 79 height 26
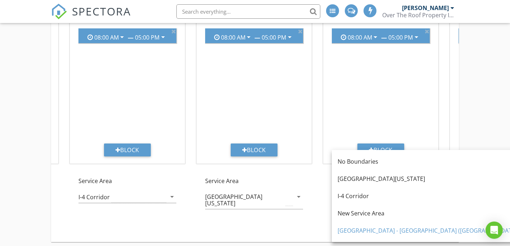
click at [386, 203] on div "I-4 Corridor" at bounding box center [444, 195] width 212 height 17
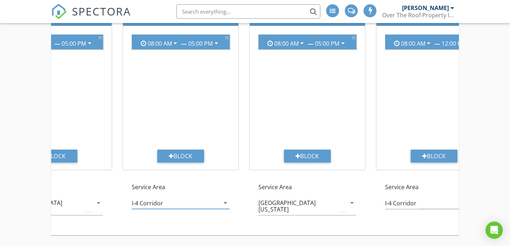
scroll to position [0, 479]
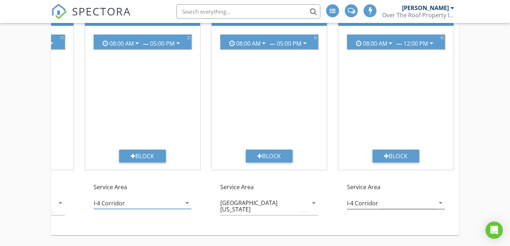
click at [424, 208] on div "I-4 Corridor" at bounding box center [391, 203] width 88 height 12
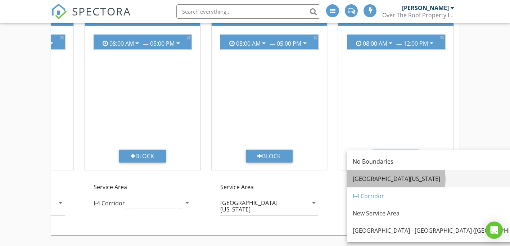
click at [401, 184] on div "[GEOGRAPHIC_DATA][US_STATE]" at bounding box center [459, 178] width 212 height 17
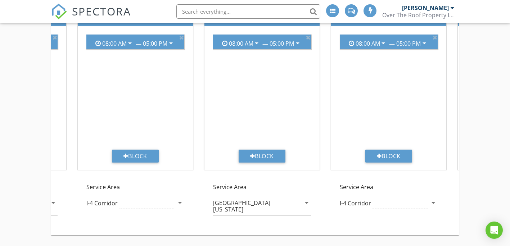
scroll to position [0, 0]
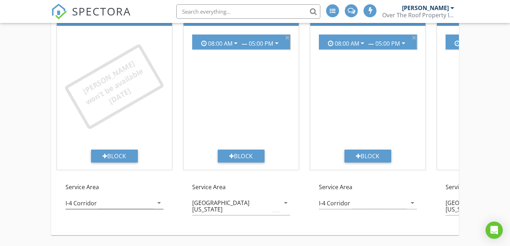
click at [155, 200] on icon "arrow_drop_down" at bounding box center [159, 203] width 9 height 9
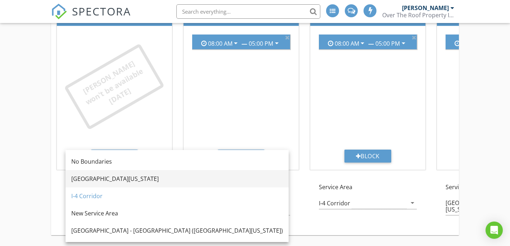
click at [117, 180] on div "[GEOGRAPHIC_DATA][US_STATE]" at bounding box center [177, 179] width 212 height 9
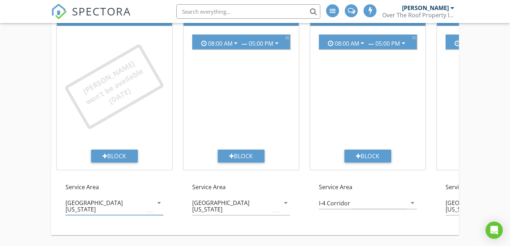
scroll to position [73, 0]
